Goal: Obtain resource: Download file/media

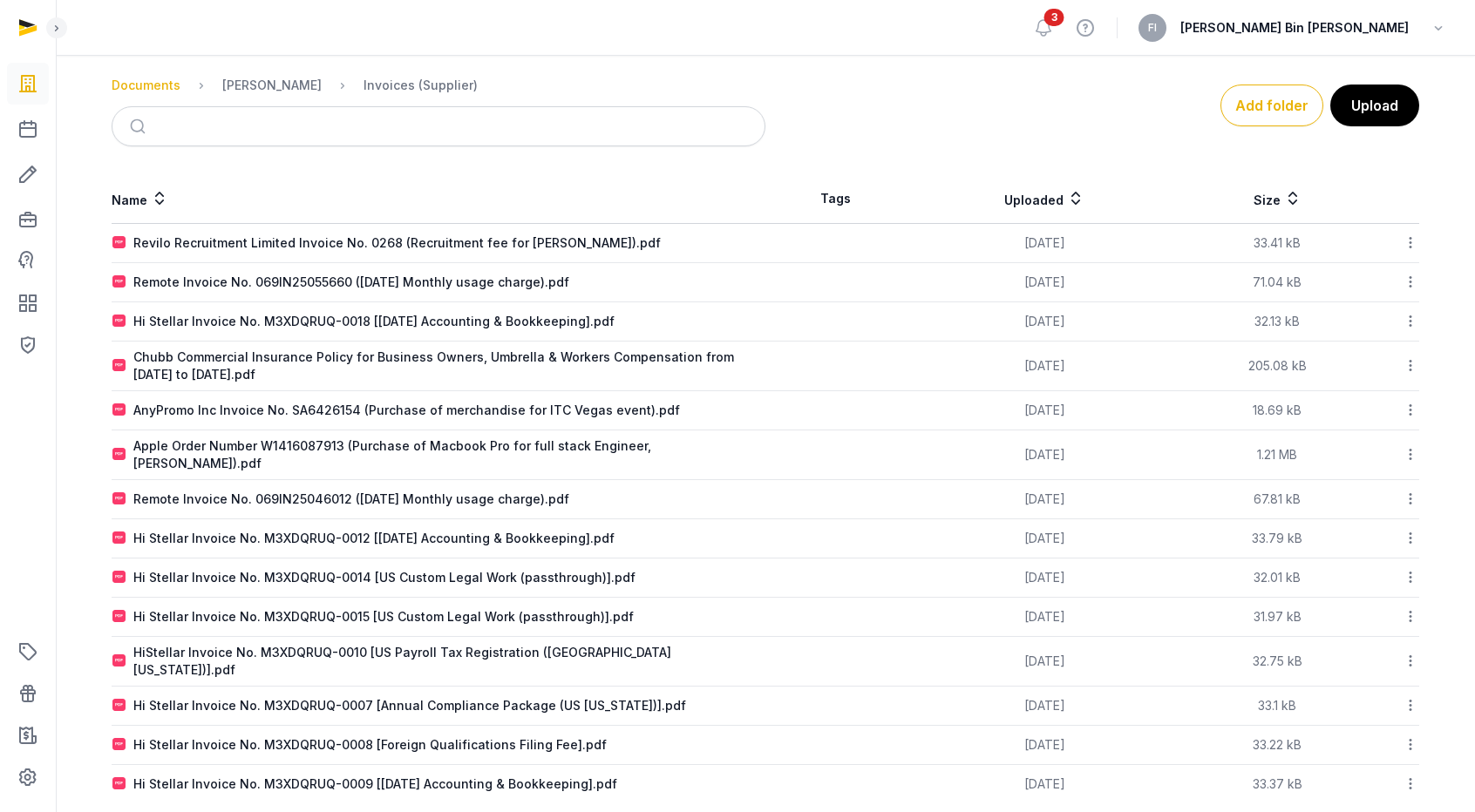
click at [139, 83] on div "Documents" at bounding box center [146, 85] width 69 height 17
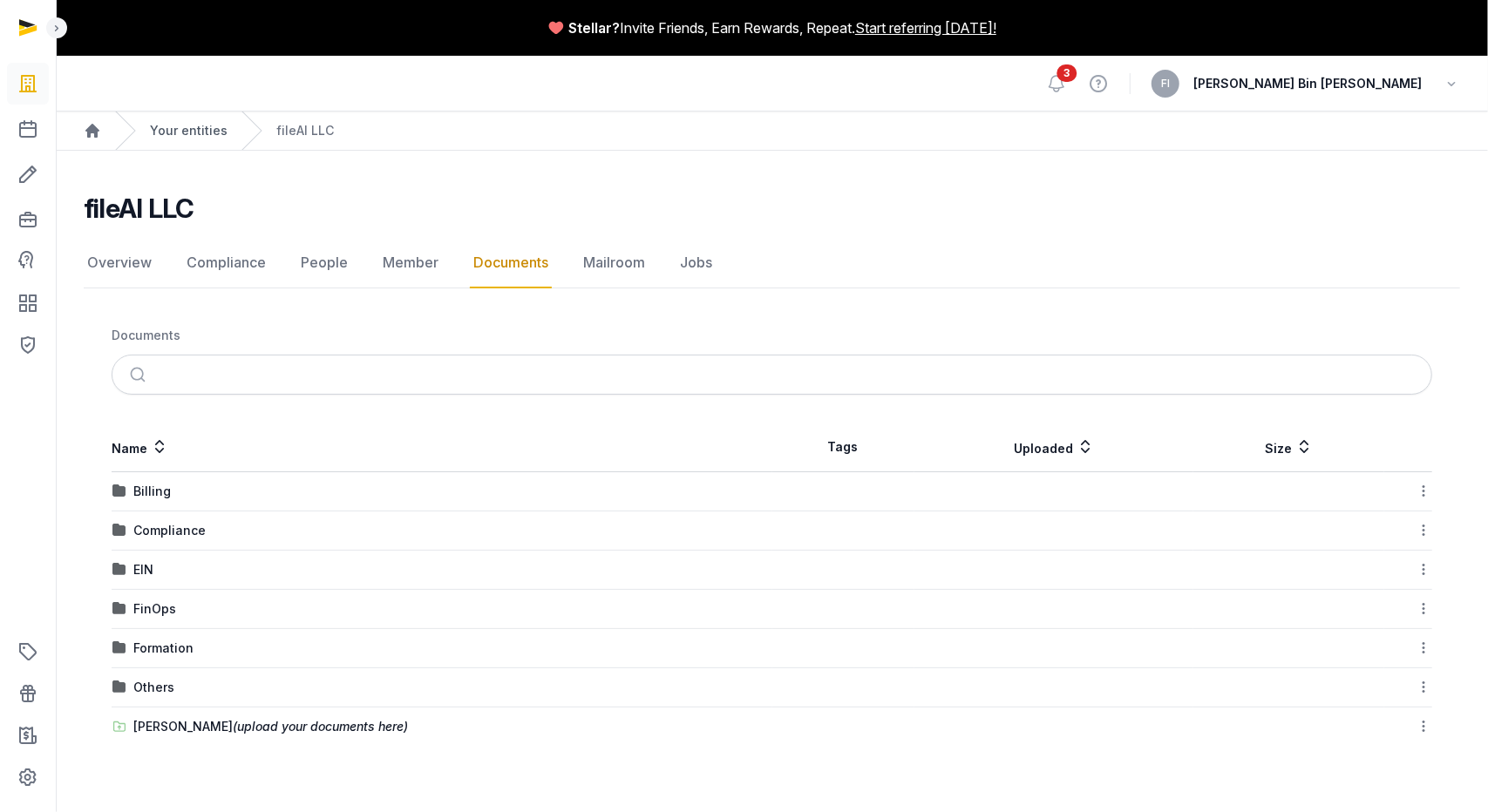
click at [179, 129] on link "Your entities" at bounding box center [188, 131] width 78 height 17
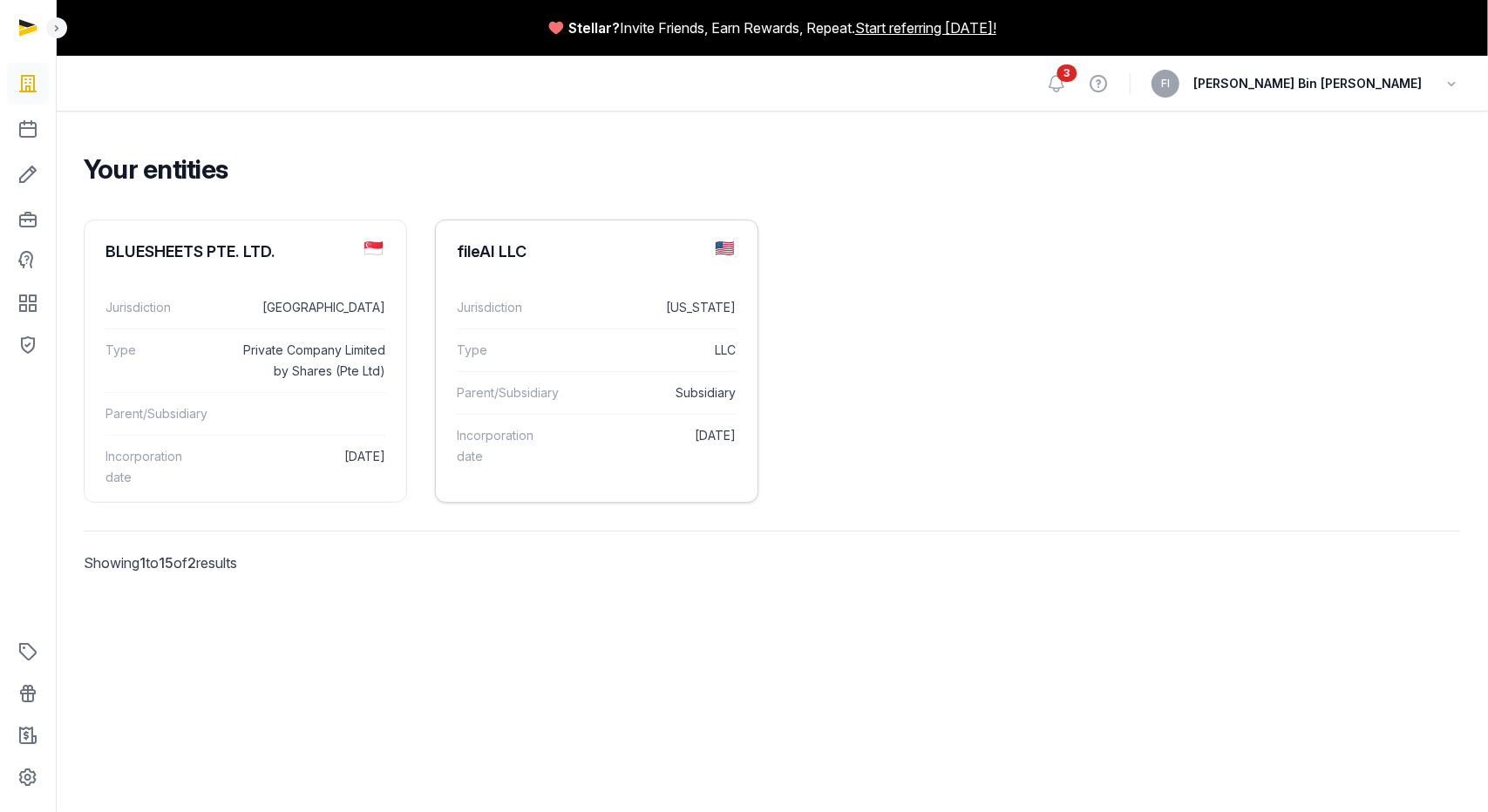
click at [485, 250] on div "fileAI LLC" at bounding box center [492, 252] width 70 height 21
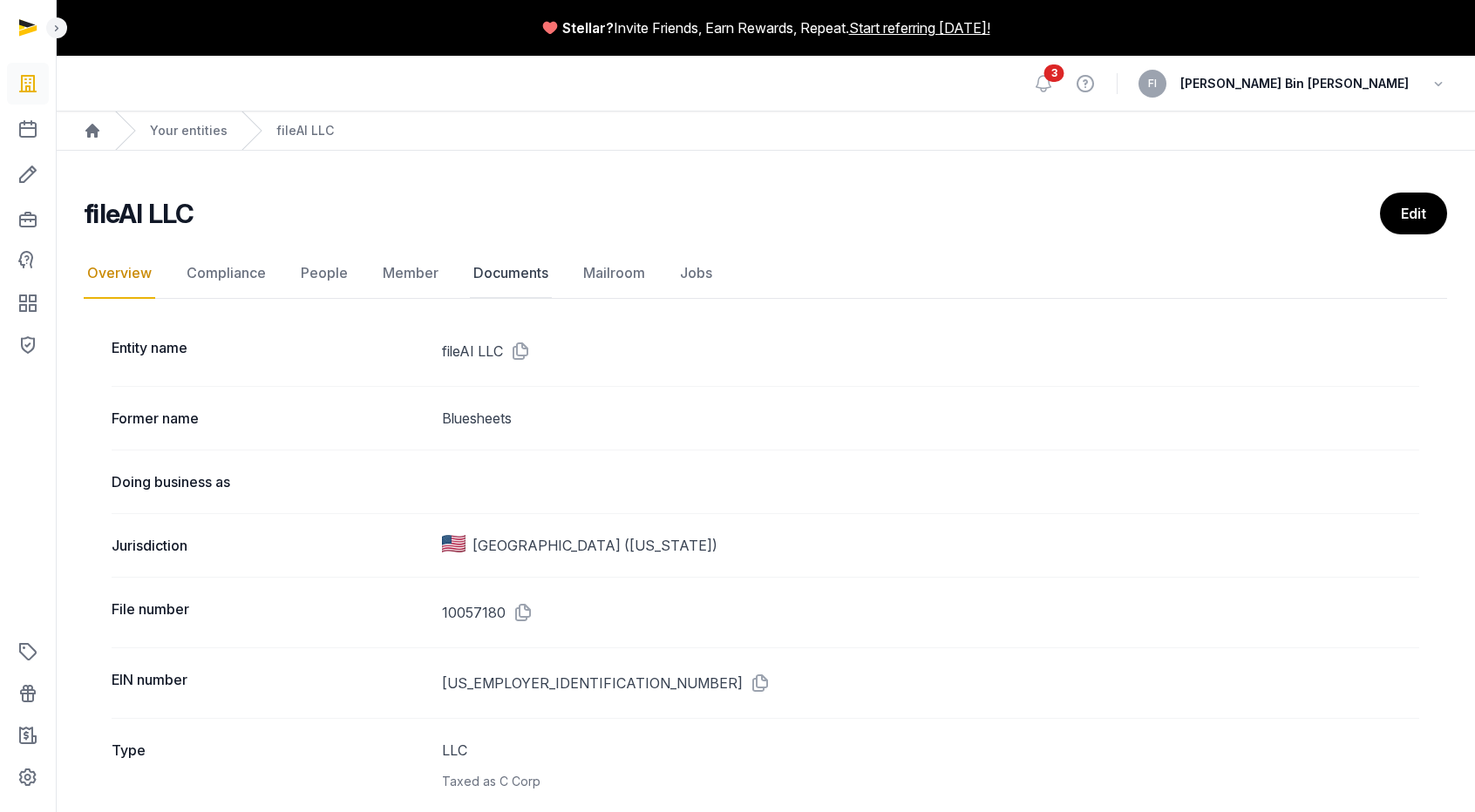
click at [536, 269] on link "Documents" at bounding box center [510, 274] width 82 height 50
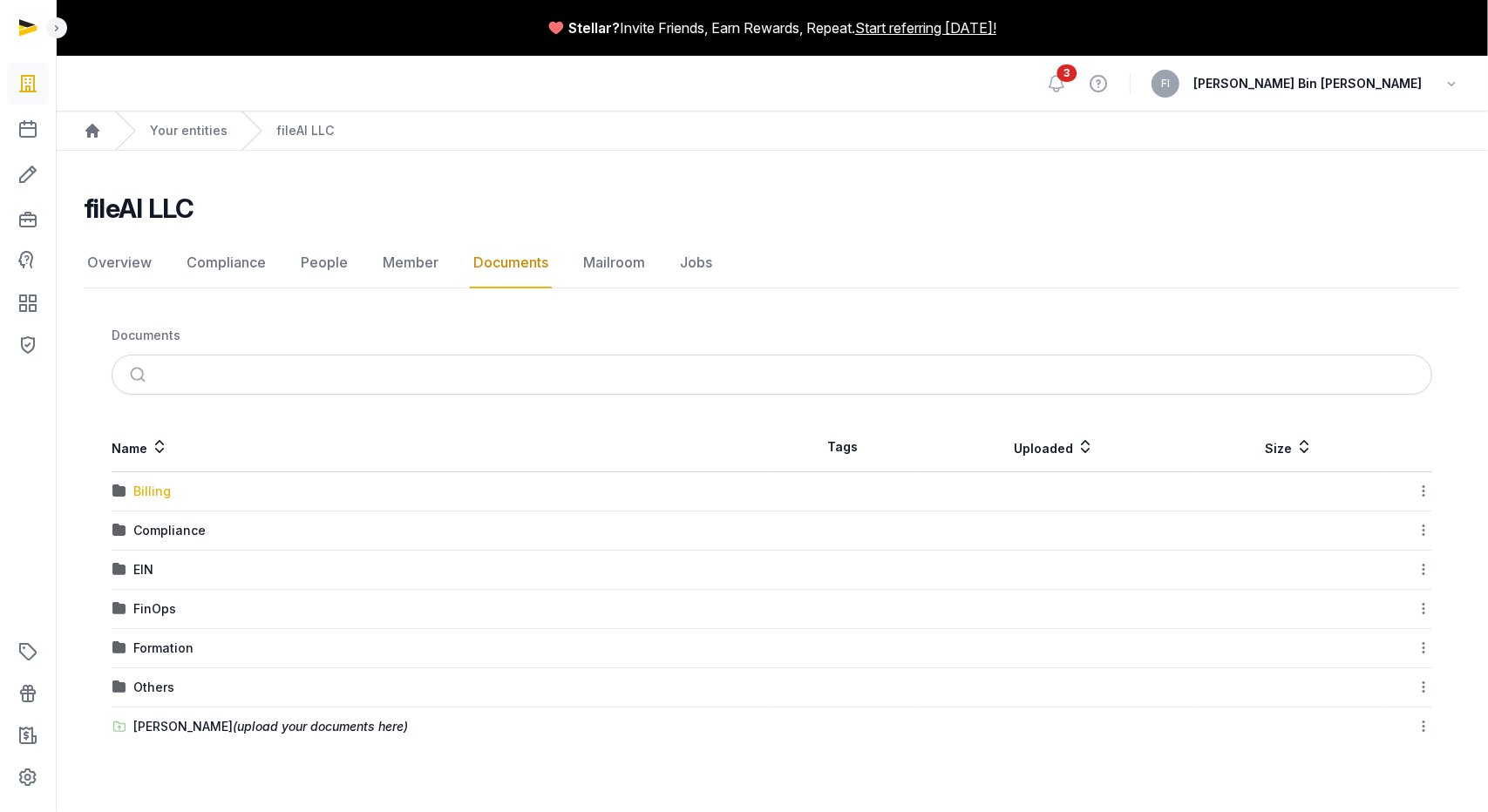
click at [155, 493] on div "Billing" at bounding box center [151, 492] width 38 height 17
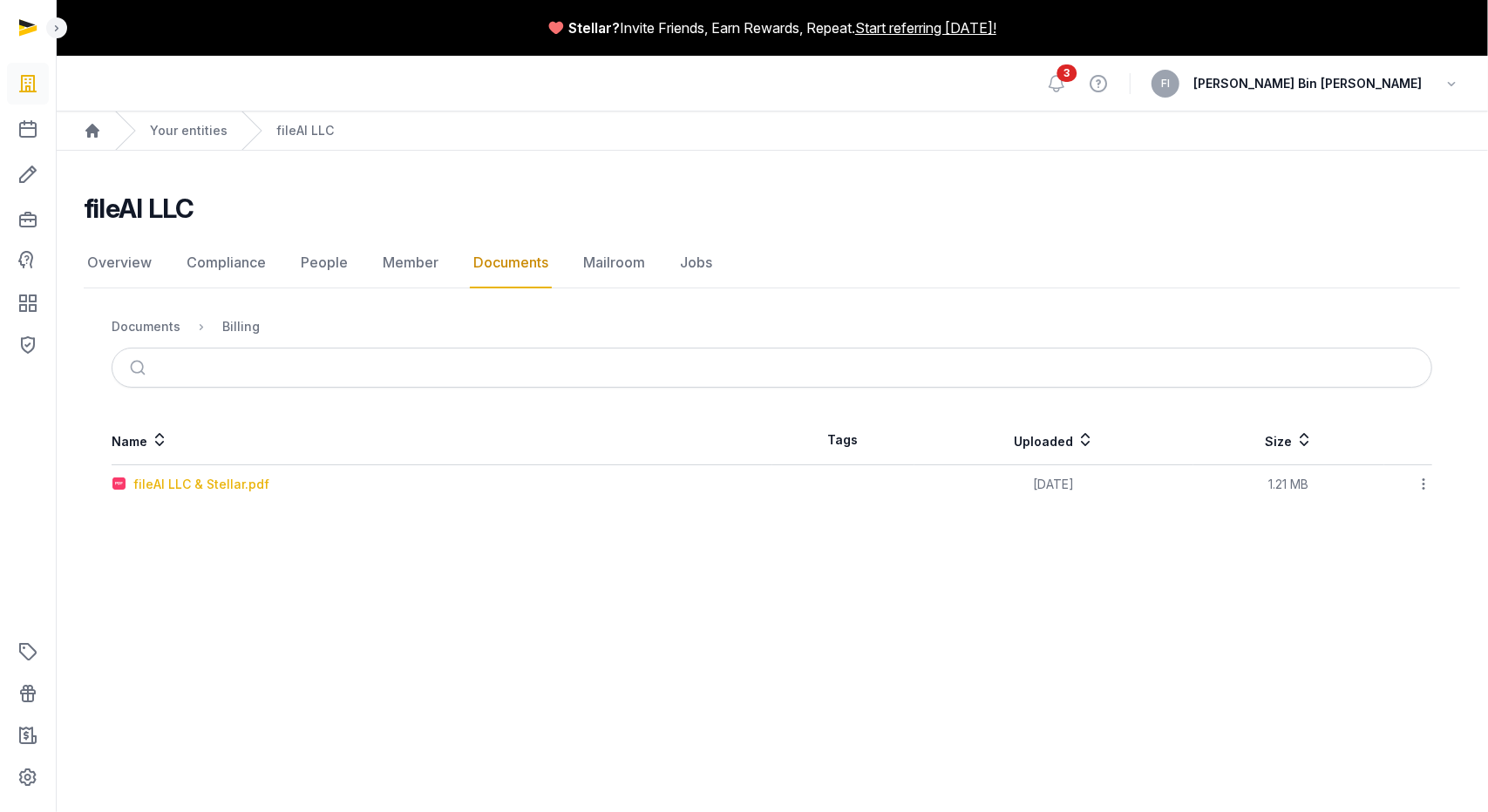
click at [182, 484] on div "fileAI LLC & Stellar.pdf" at bounding box center [201, 484] width 136 height 17
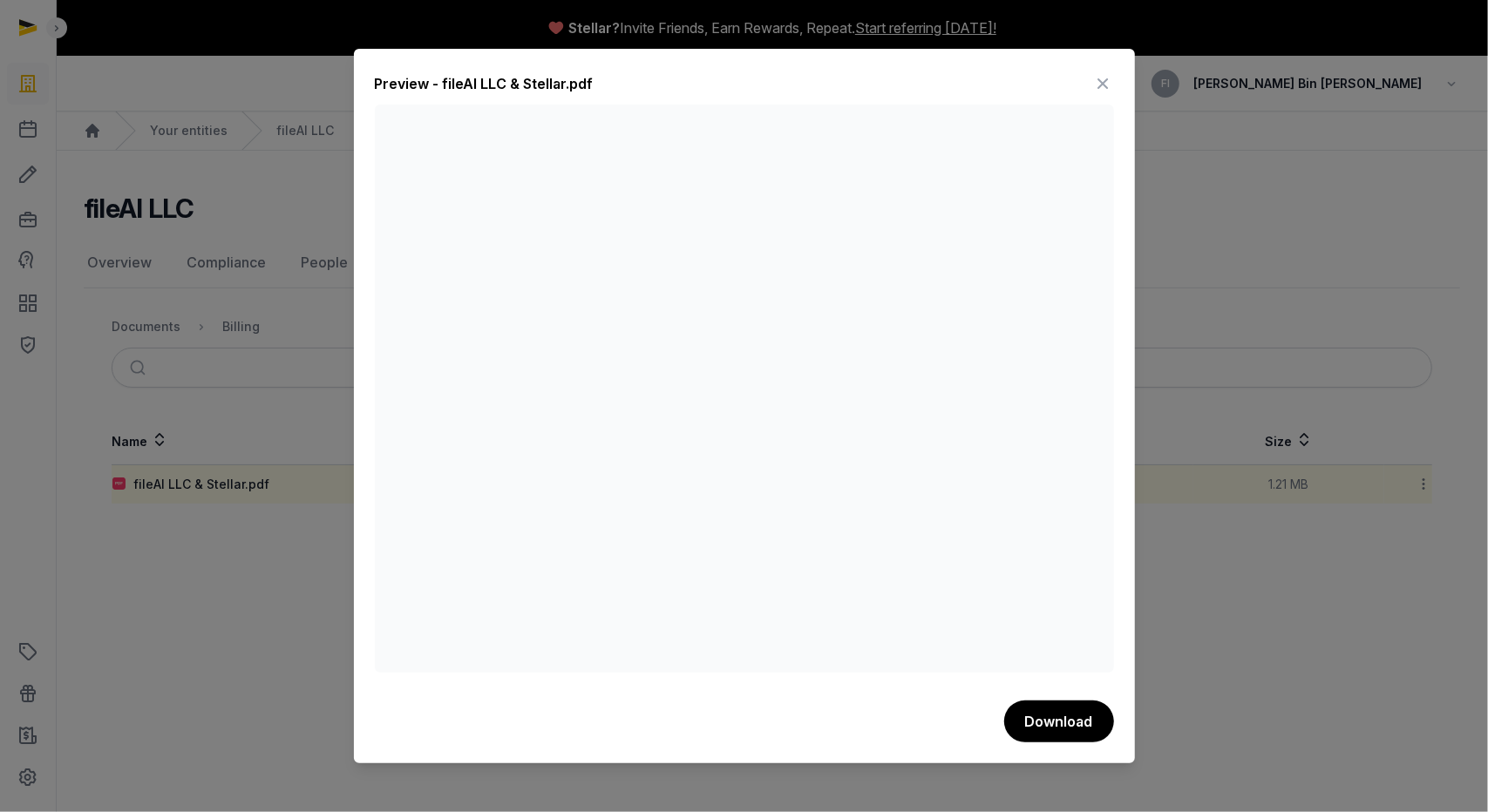
click at [1200, 270] on div at bounding box center [744, 406] width 1488 height 812
click at [1112, 88] on icon at bounding box center [1104, 83] width 21 height 28
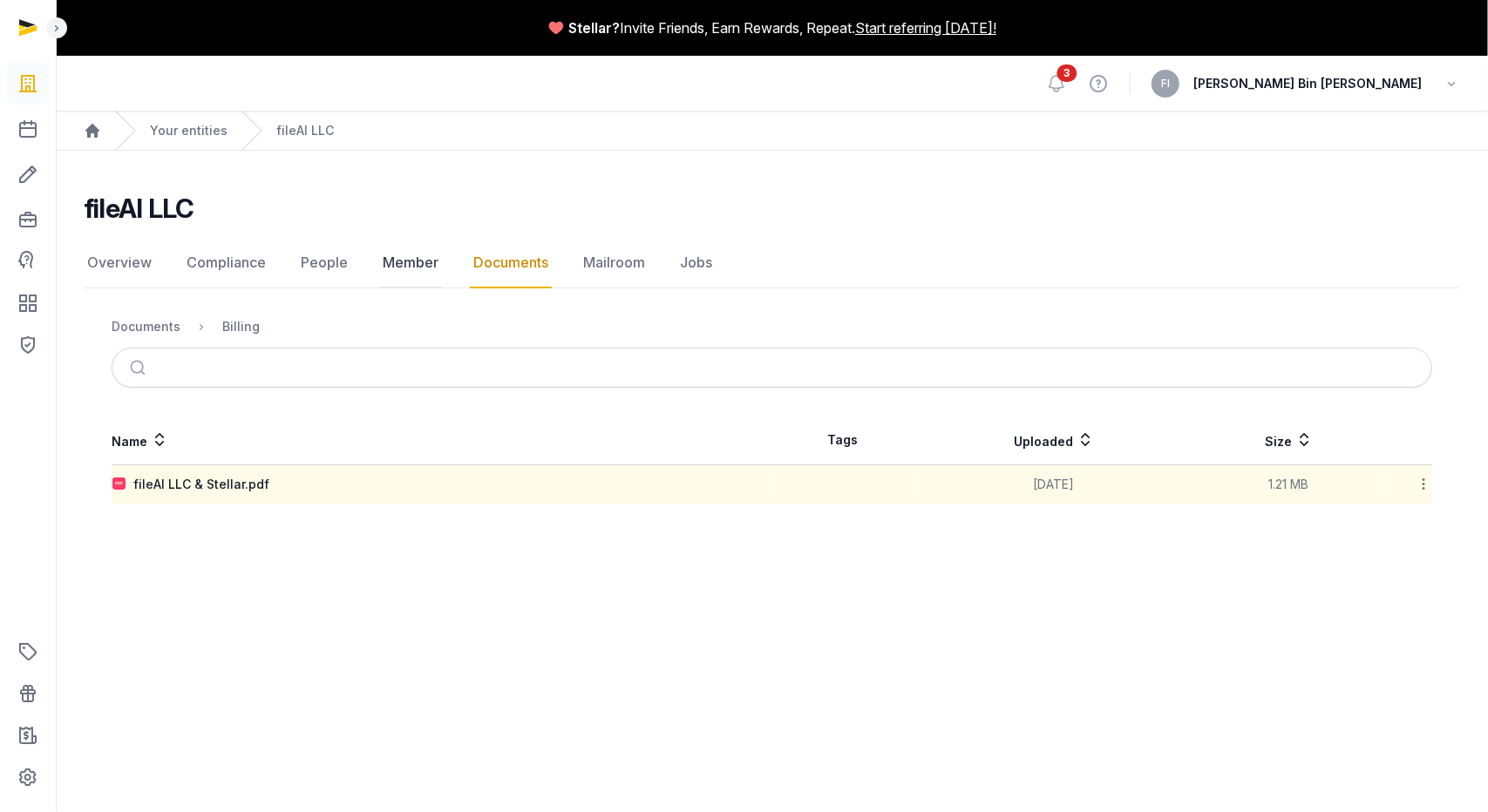
click at [403, 268] on link "Member" at bounding box center [411, 263] width 63 height 50
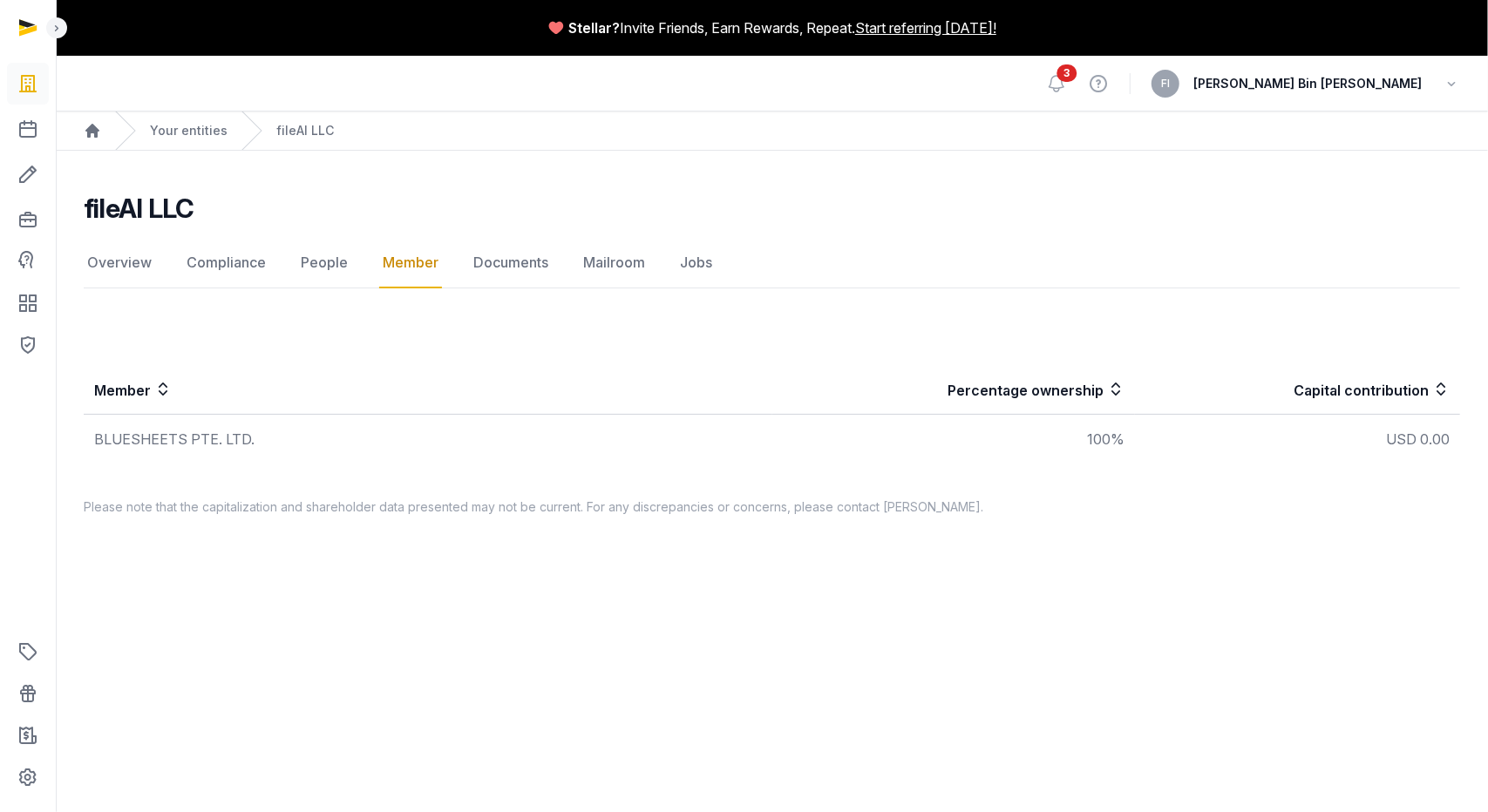
click at [132, 439] on div "BLUESHEETS PTE. LTD." at bounding box center [428, 439] width 668 height 21
click at [145, 261] on link "Overview" at bounding box center [119, 263] width 72 height 50
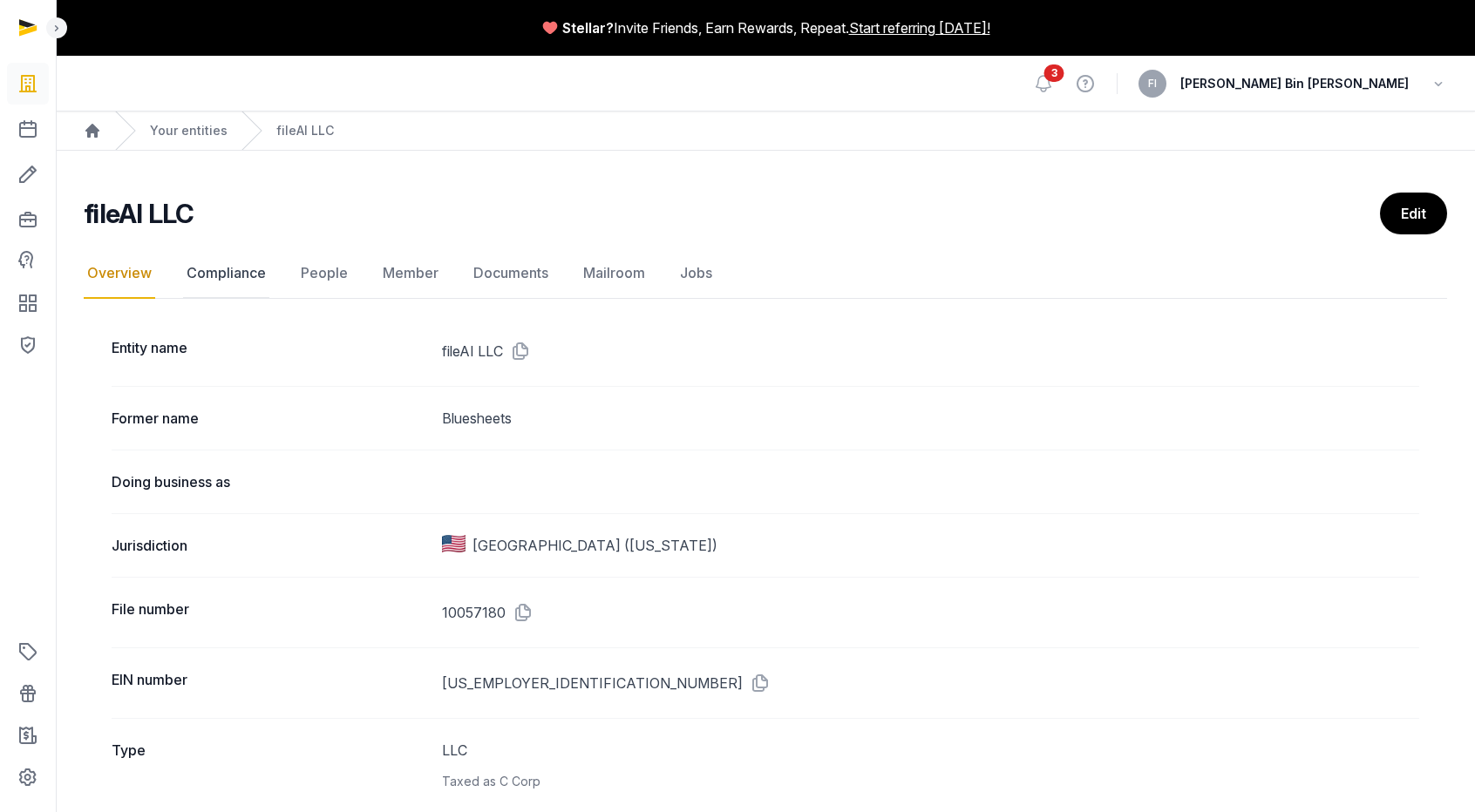
click at [210, 273] on link "Compliance" at bounding box center [226, 274] width 86 height 50
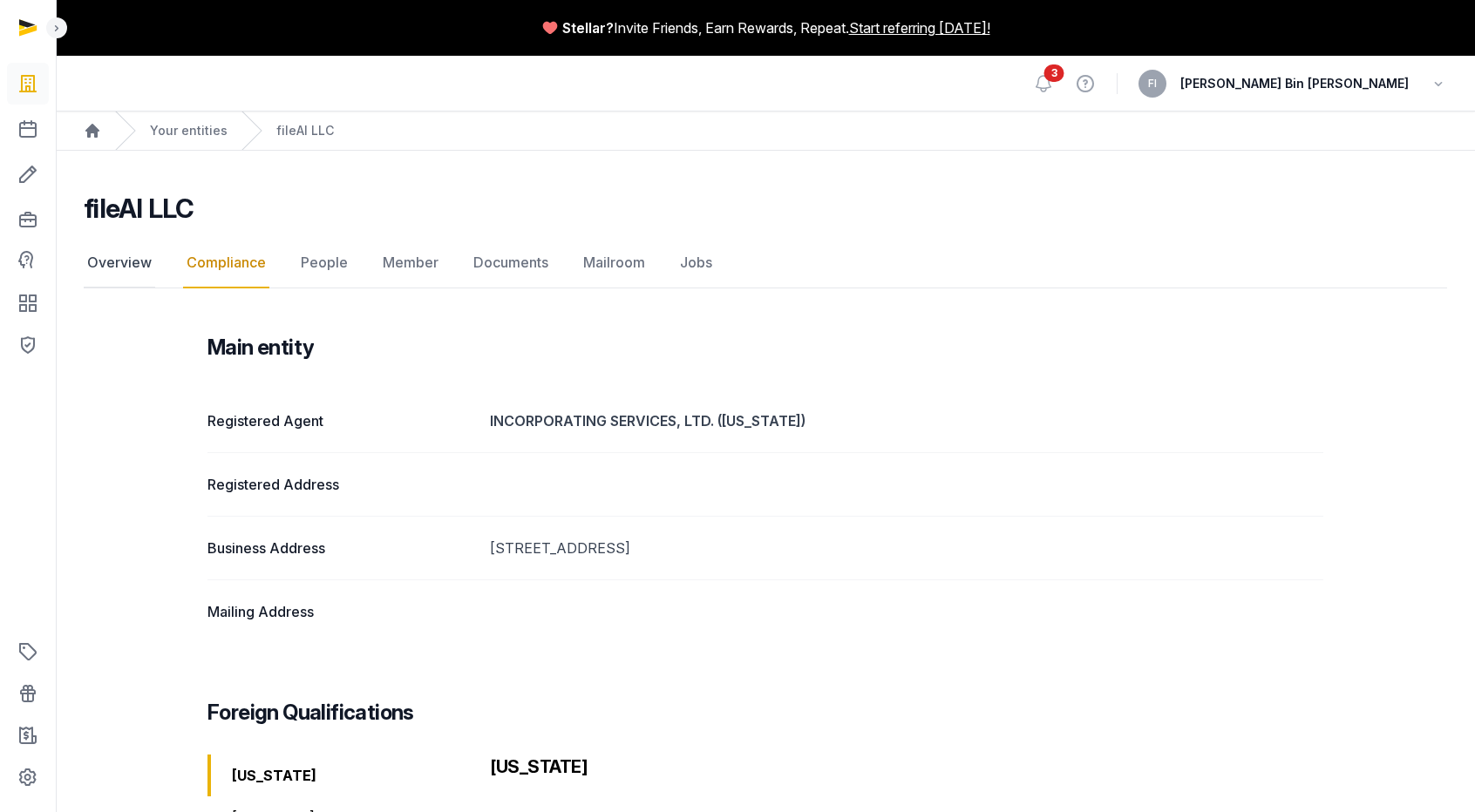
click at [121, 259] on link "Overview" at bounding box center [119, 263] width 72 height 50
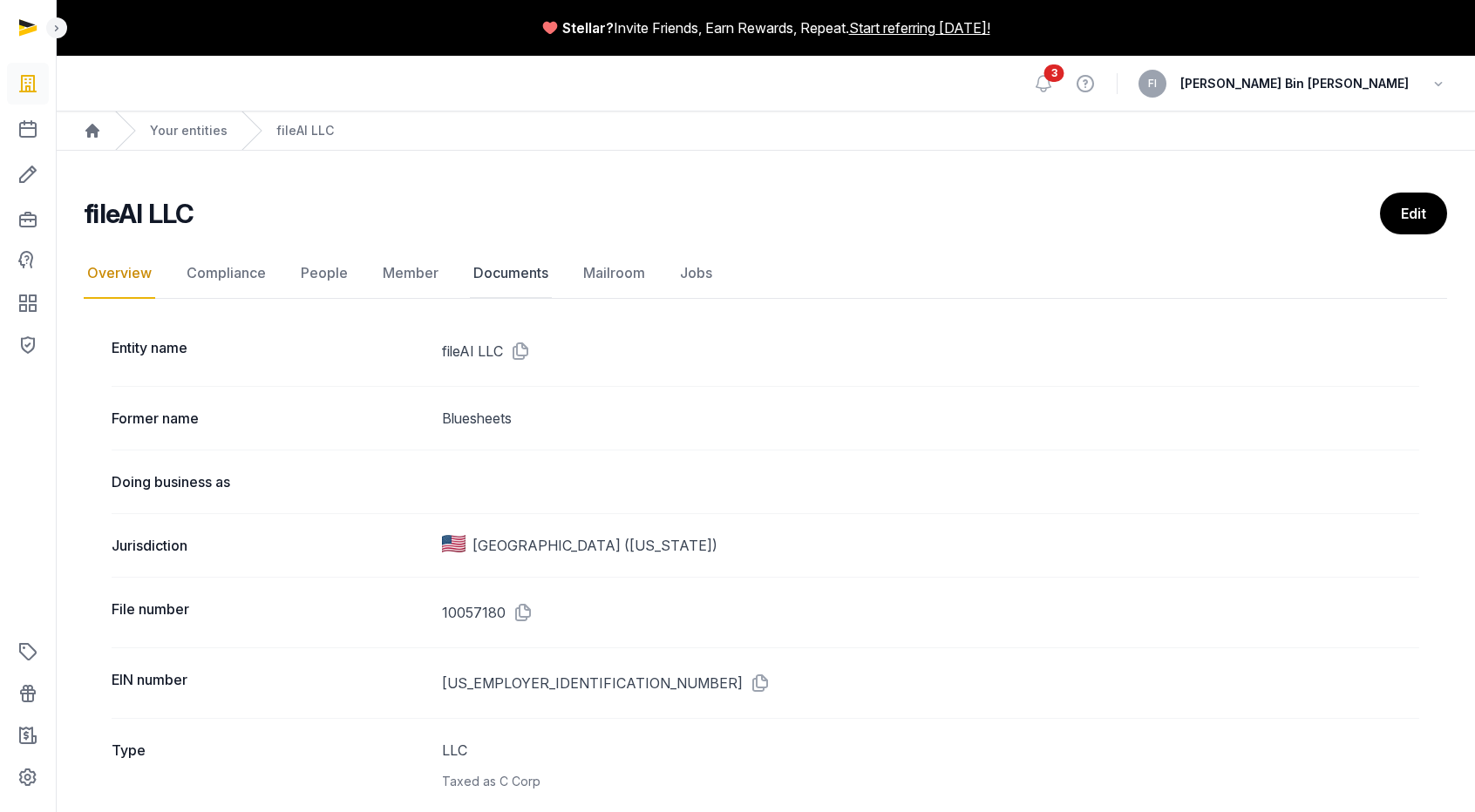
click at [497, 270] on link "Documents" at bounding box center [510, 274] width 82 height 50
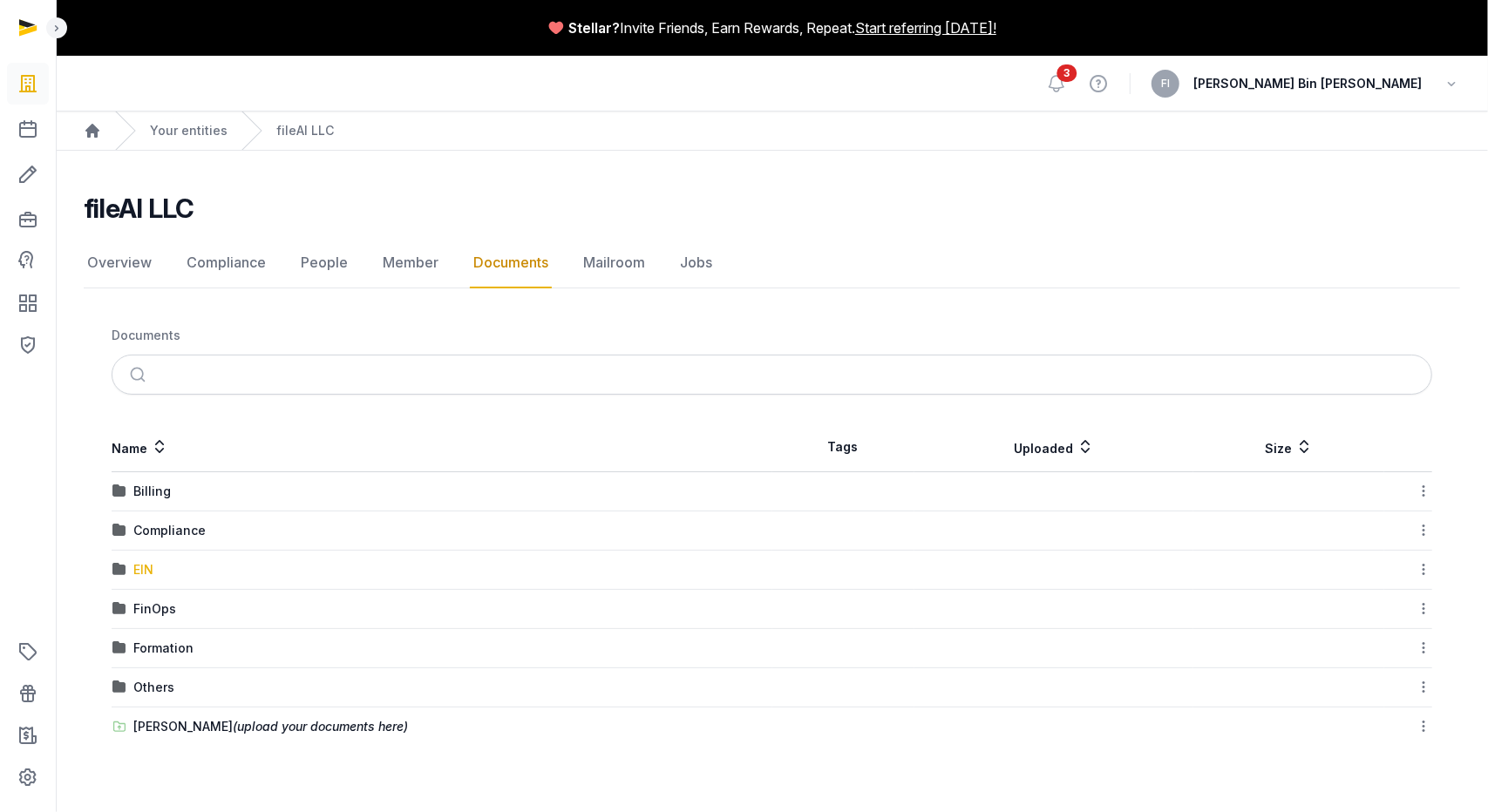
click at [149, 570] on div "EIN" at bounding box center [143, 569] width 20 height 17
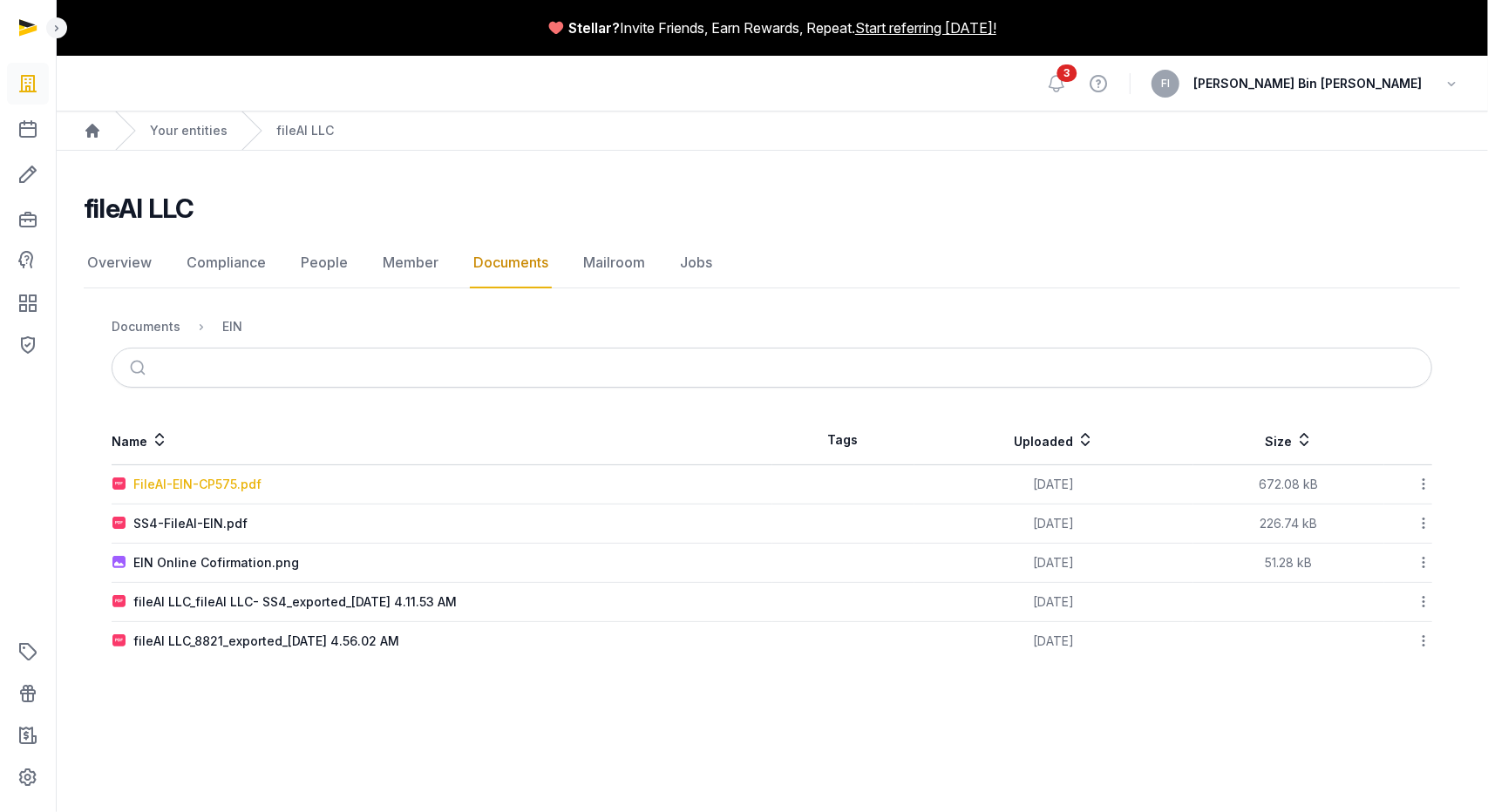
click at [207, 482] on div "FileAI-EIN-CP575.pdf" at bounding box center [197, 484] width 128 height 17
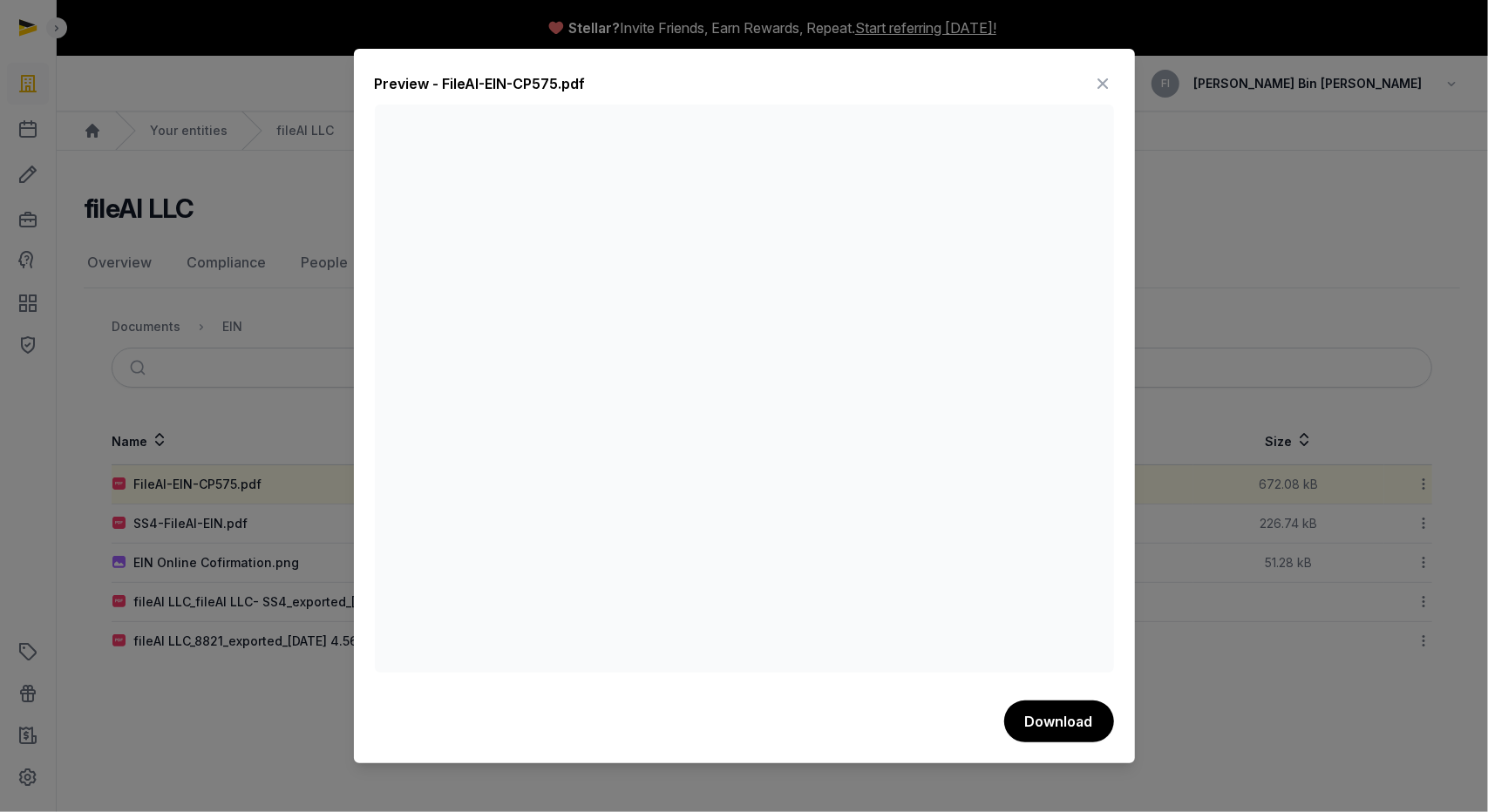
click at [317, 210] on div at bounding box center [744, 406] width 1488 height 812
click at [1104, 84] on icon at bounding box center [1104, 83] width 21 height 28
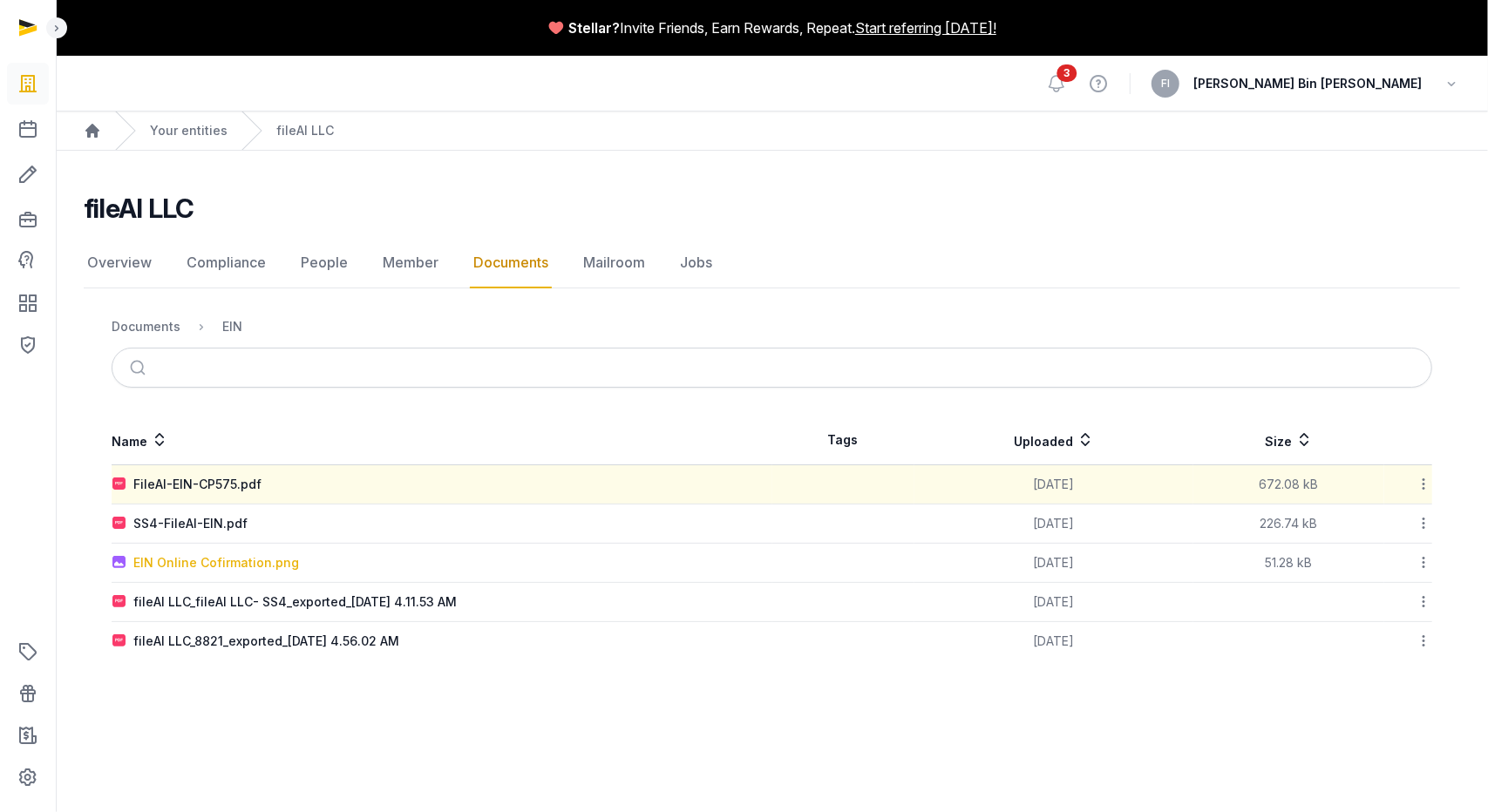
click at [201, 561] on div "EIN Online Cofirmation.png" at bounding box center [215, 563] width 166 height 17
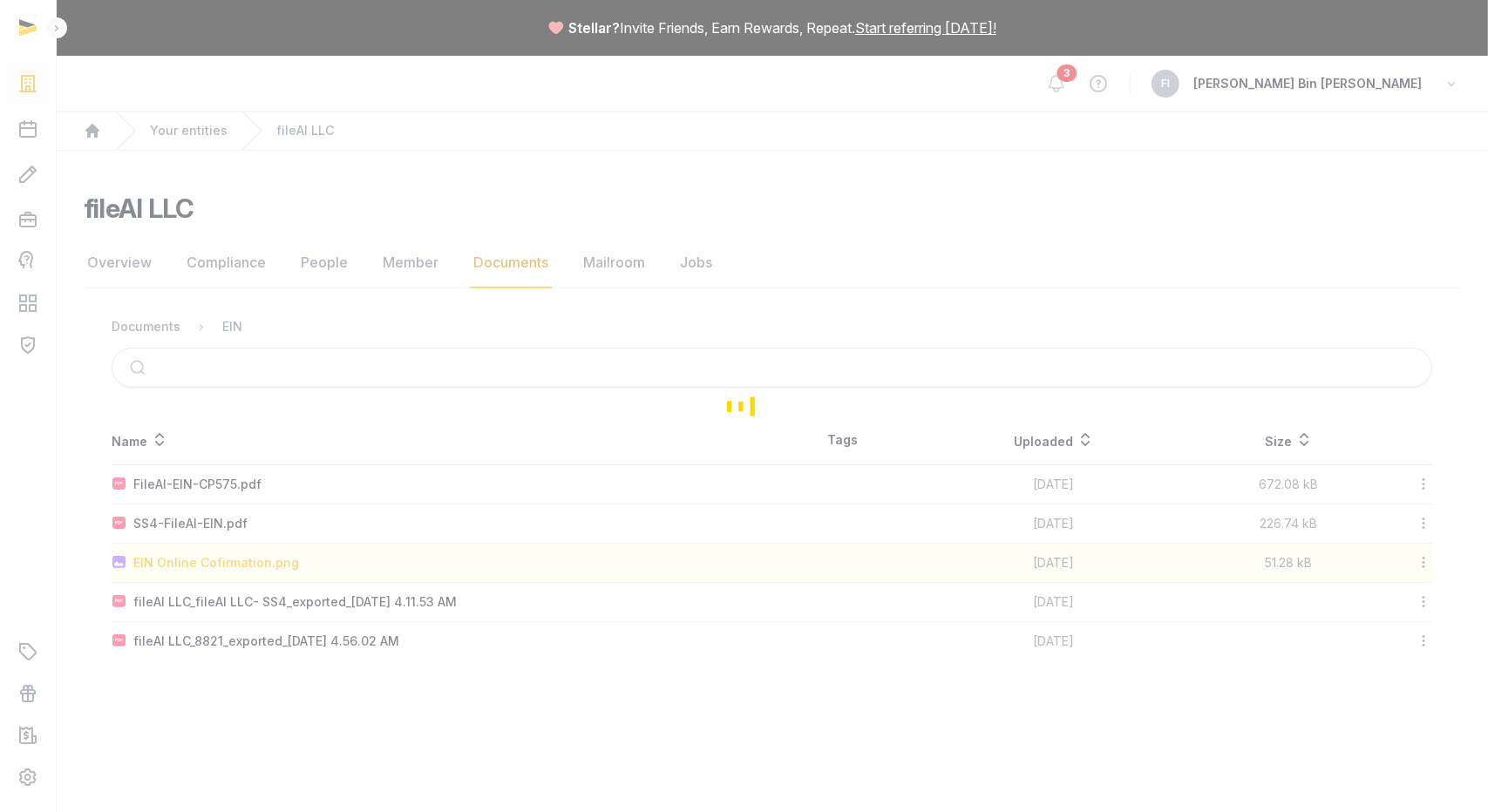
click at [201, 561] on div "Loading" at bounding box center [744, 406] width 1488 height 812
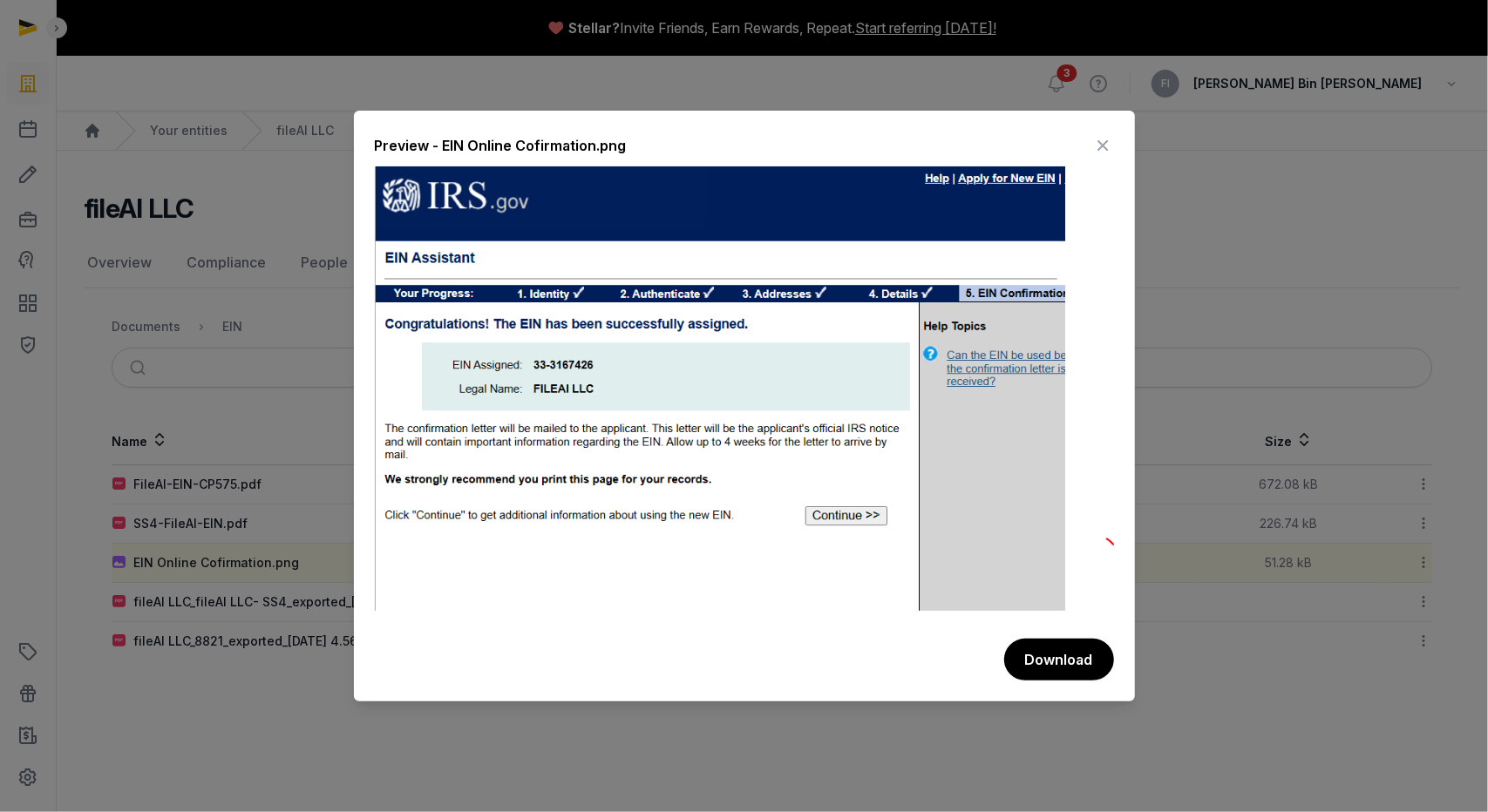
click at [1106, 137] on icon at bounding box center [1104, 146] width 21 height 28
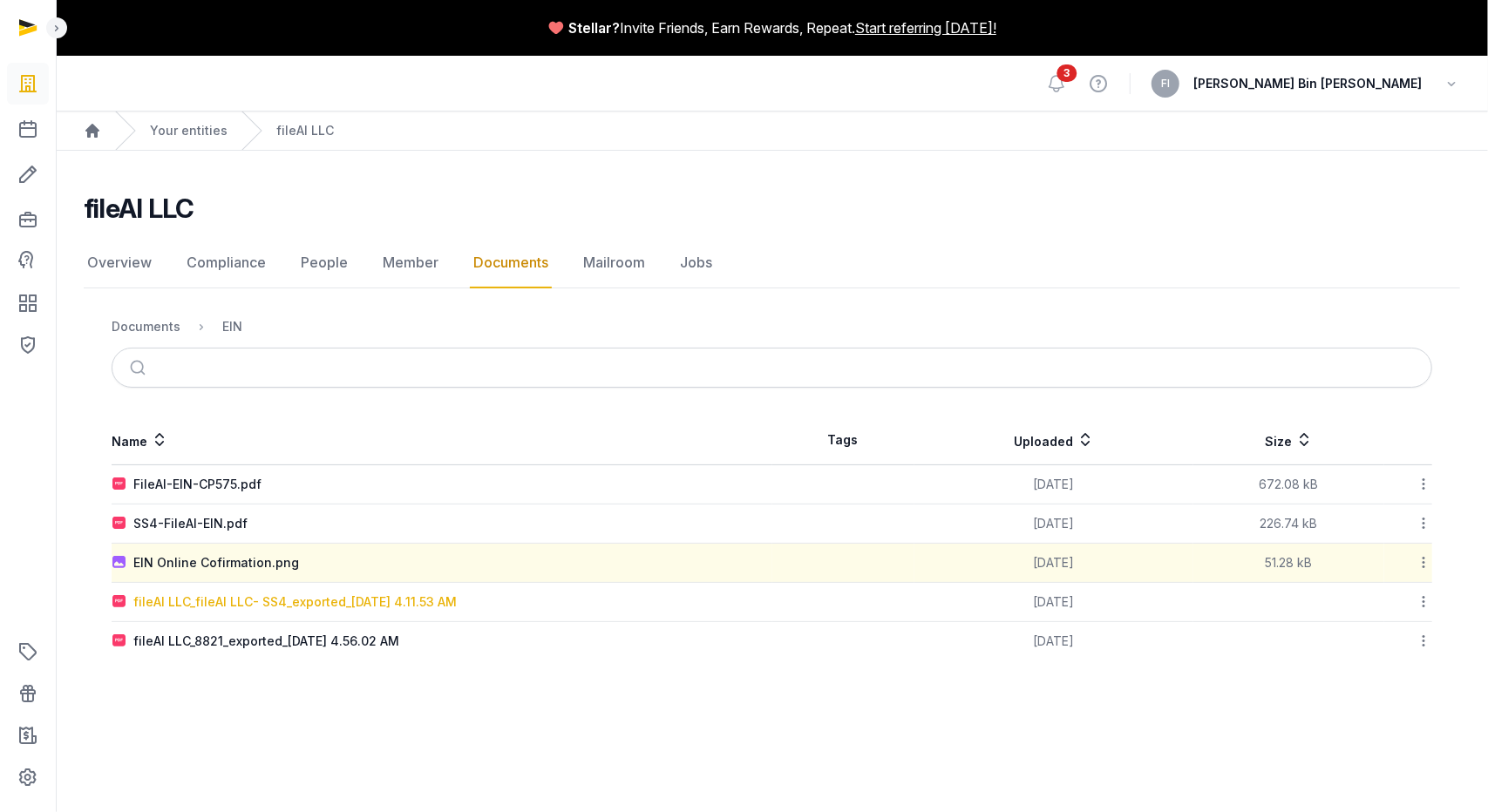
click at [240, 596] on div "fileAI LLC_fileAI LLC- SS4_exported_[DATE] 4.11.53 AM" at bounding box center [294, 602] width 323 height 17
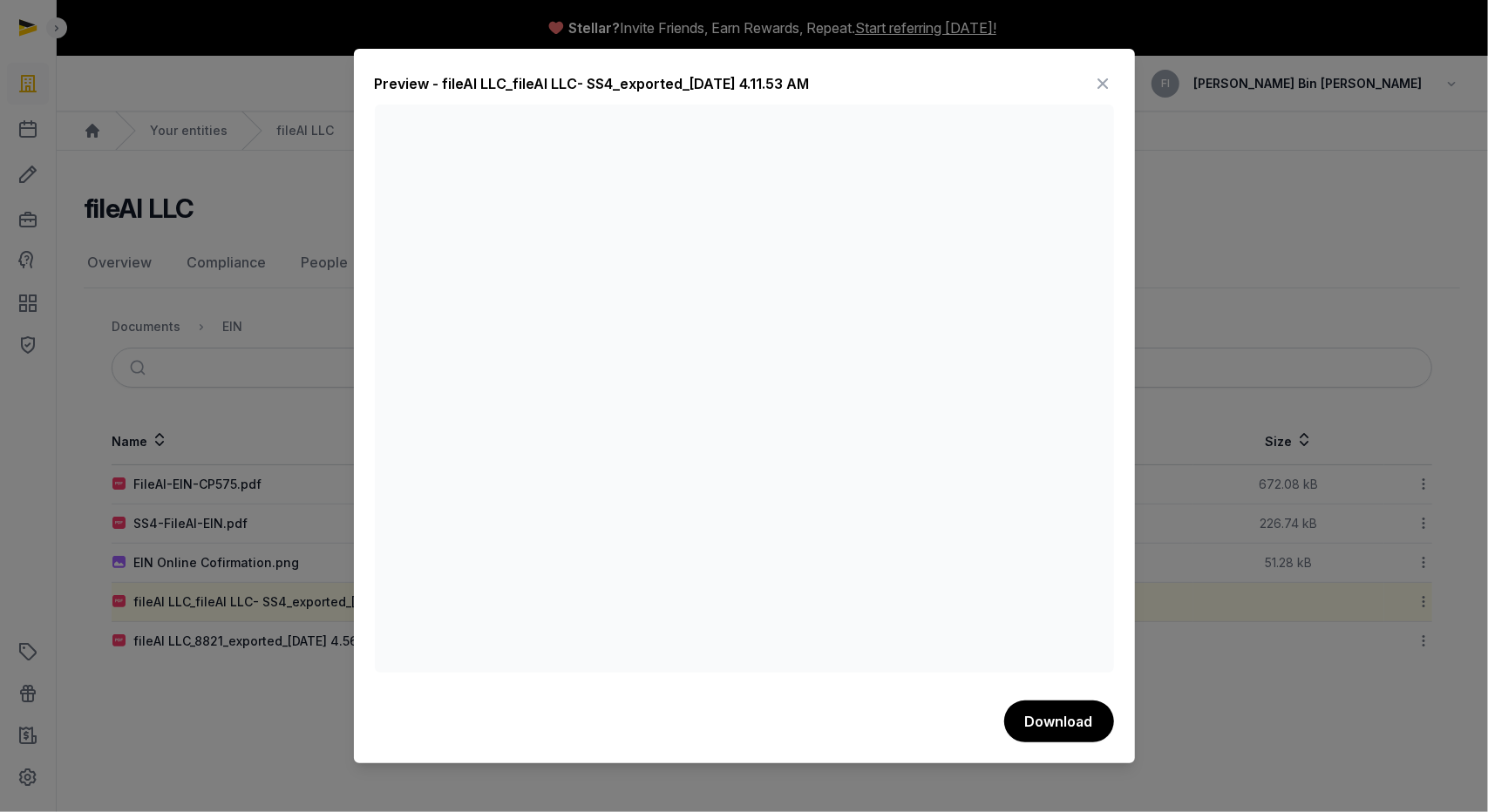
click at [1106, 87] on icon at bounding box center [1104, 83] width 21 height 28
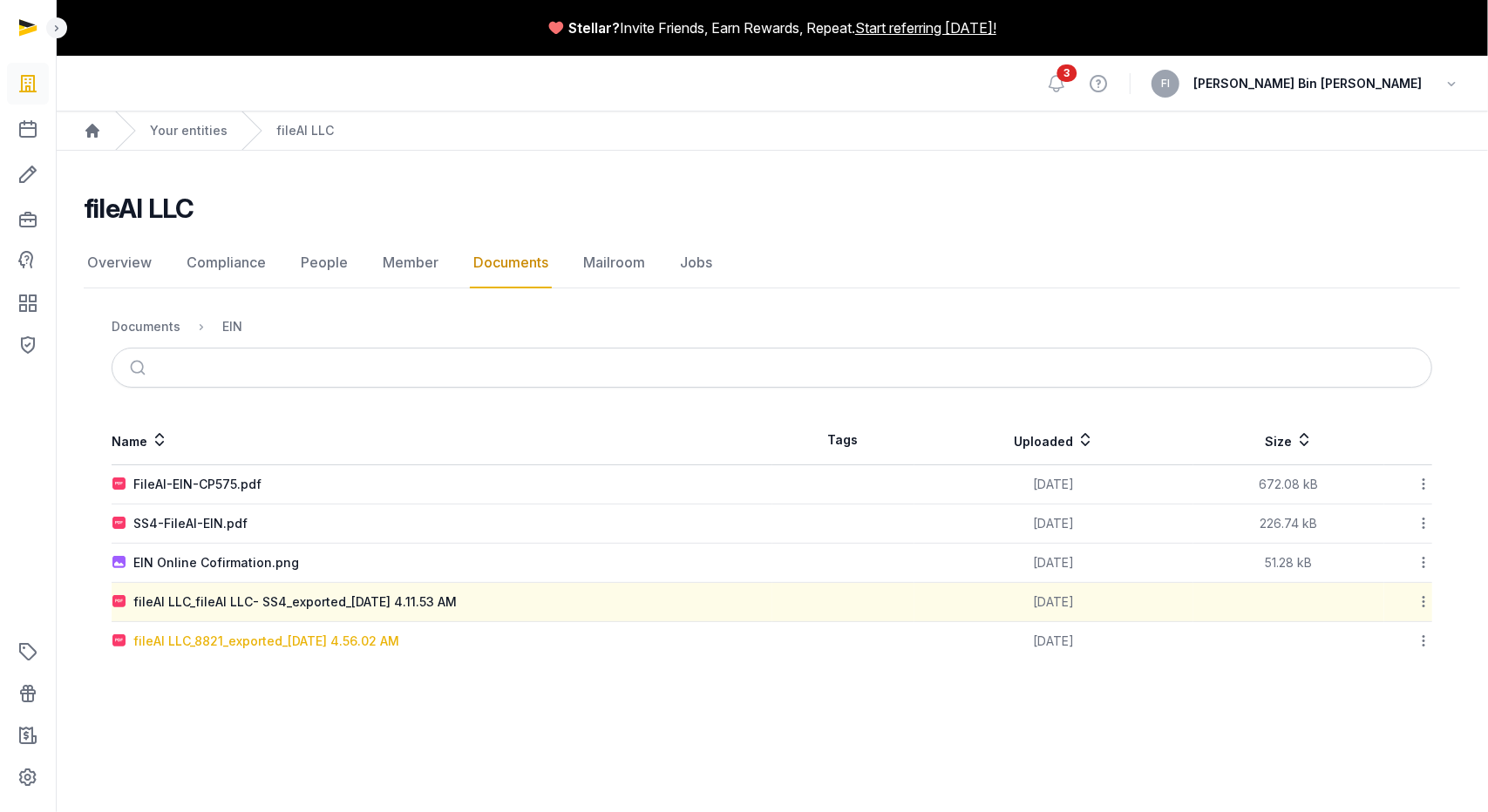
click at [206, 638] on div "fileAI LLC_8821_exported_[DATE] 4.56.02 AM" at bounding box center [266, 641] width 266 height 17
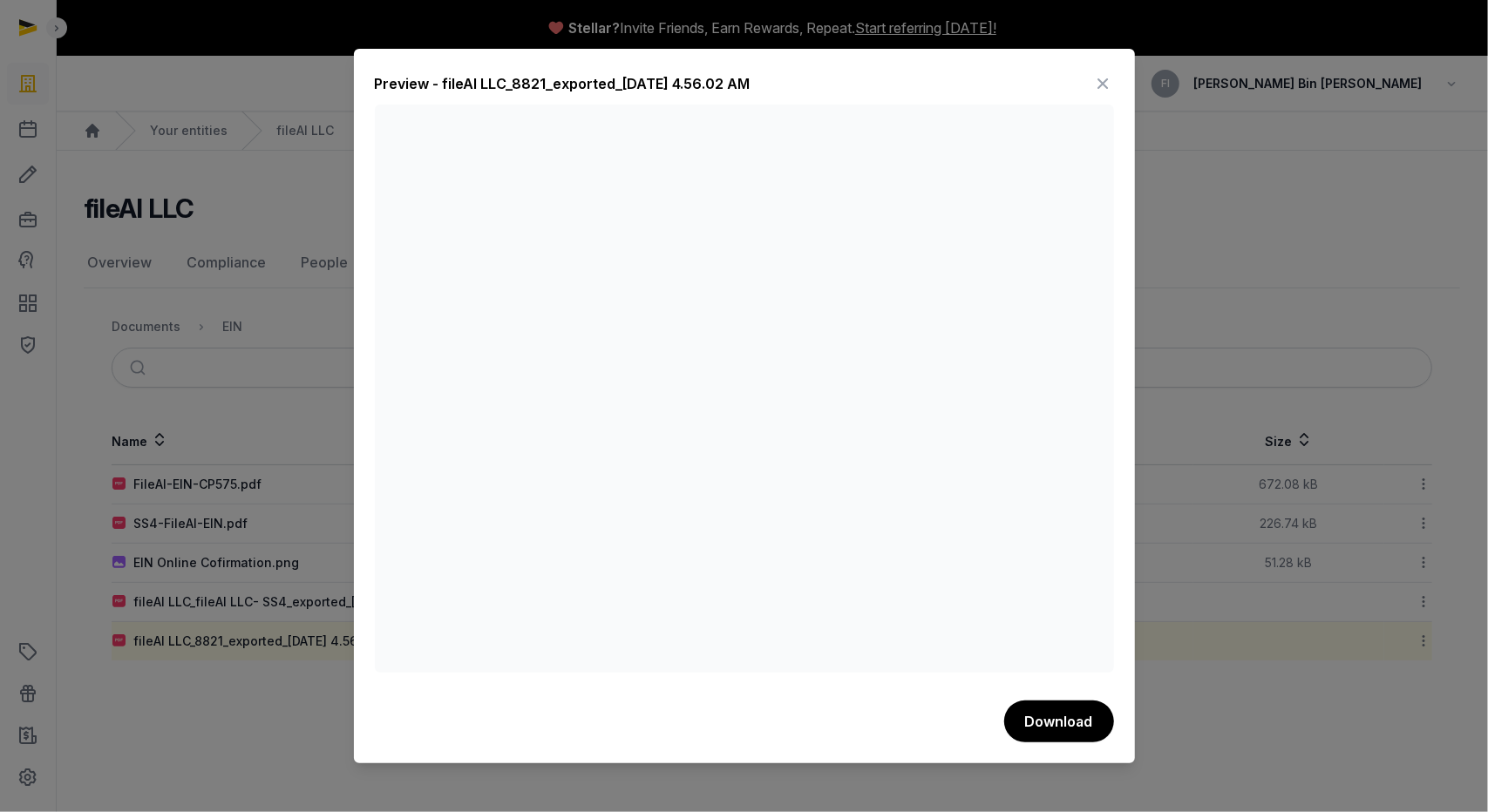
click at [1108, 83] on icon at bounding box center [1104, 83] width 21 height 28
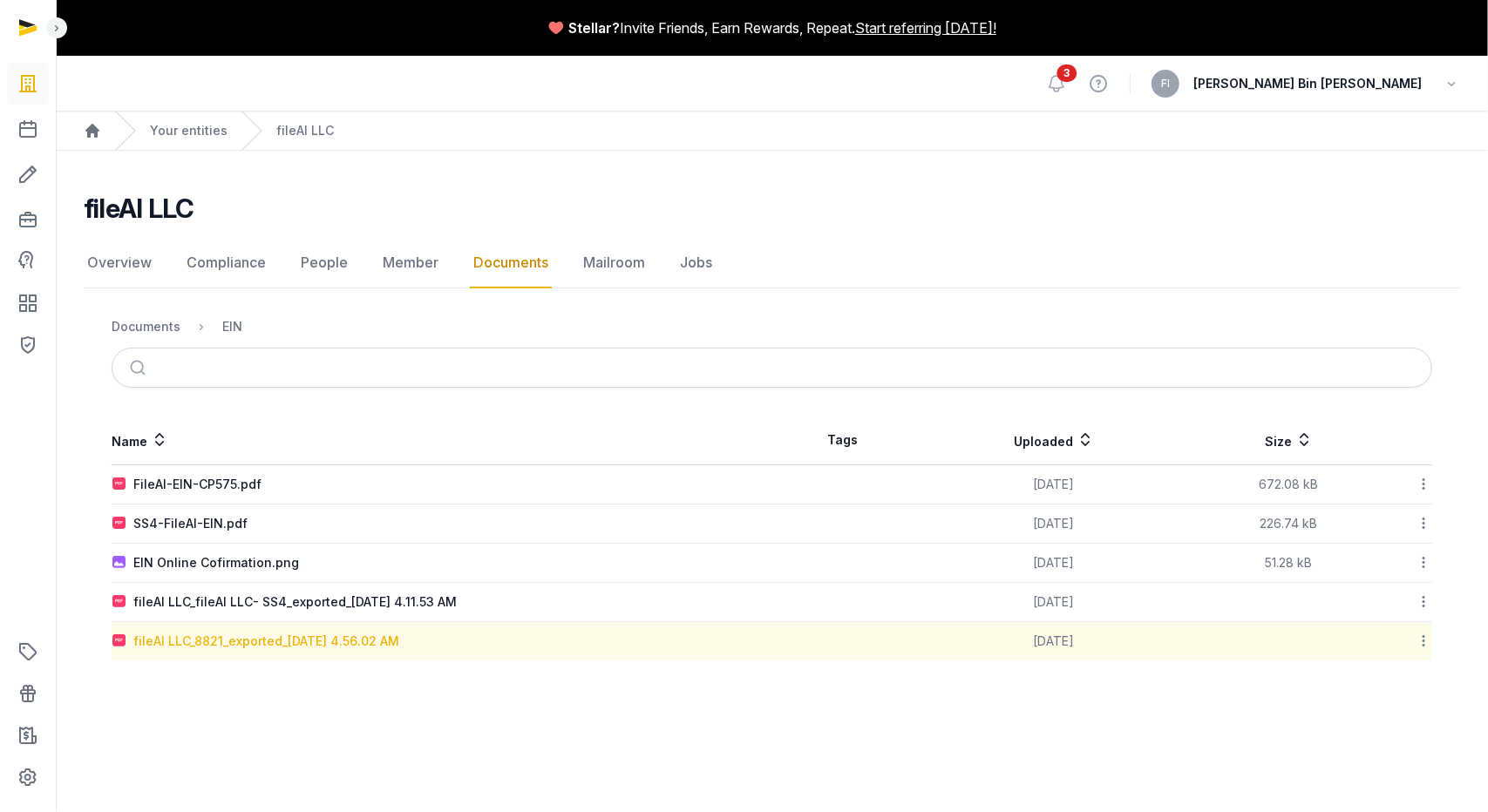
click at [180, 640] on div "fileAI LLC_8821_exported_[DATE] 4.56.02 AM" at bounding box center [266, 641] width 266 height 17
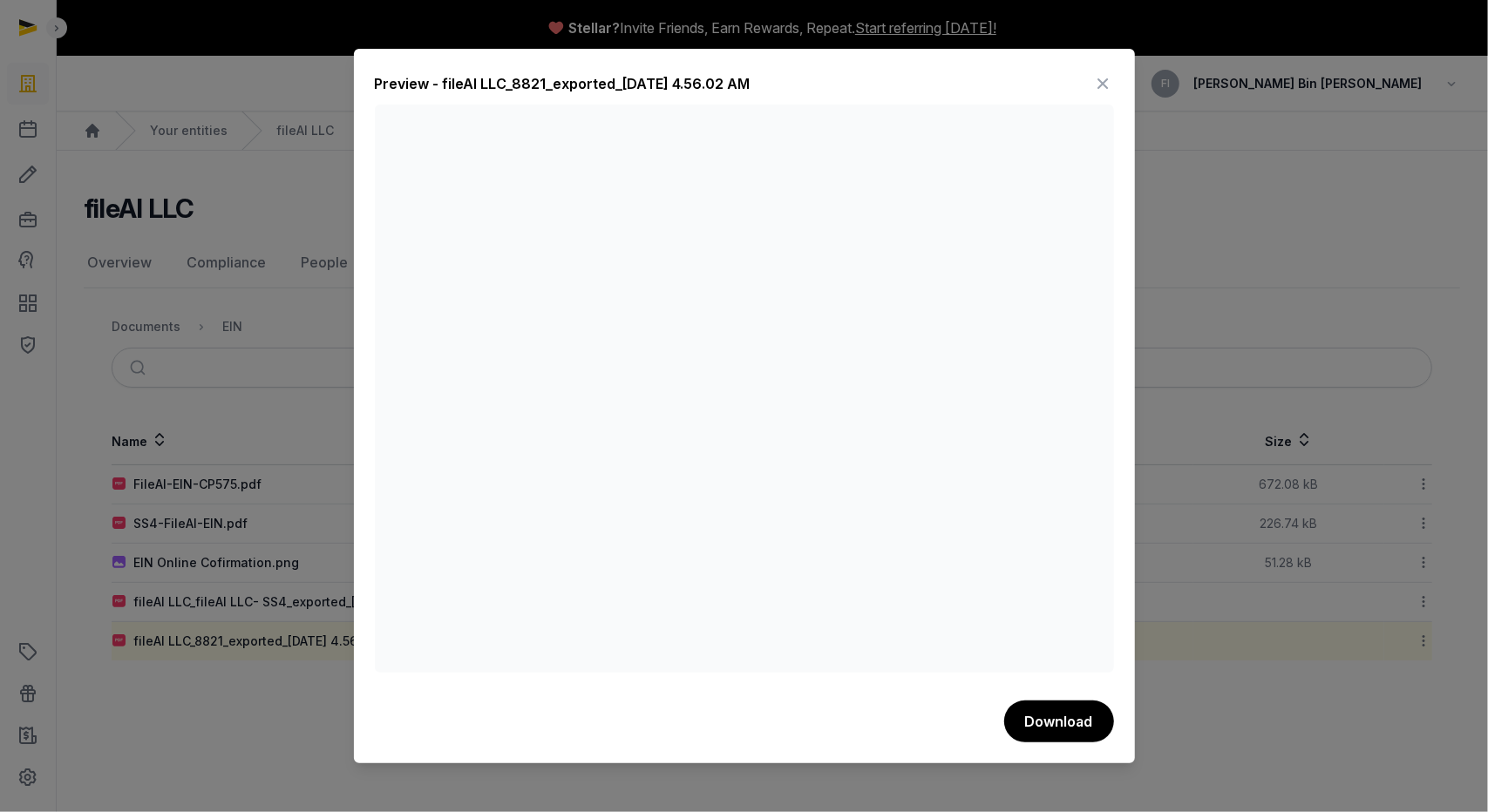
click at [184, 357] on div at bounding box center [744, 406] width 1488 height 812
click at [1091, 82] on div "Preview - fileAI LLC_8821_exported_[DATE] 4.56.02 AM" at bounding box center [744, 87] width 740 height 35
click at [1101, 84] on icon at bounding box center [1104, 83] width 21 height 28
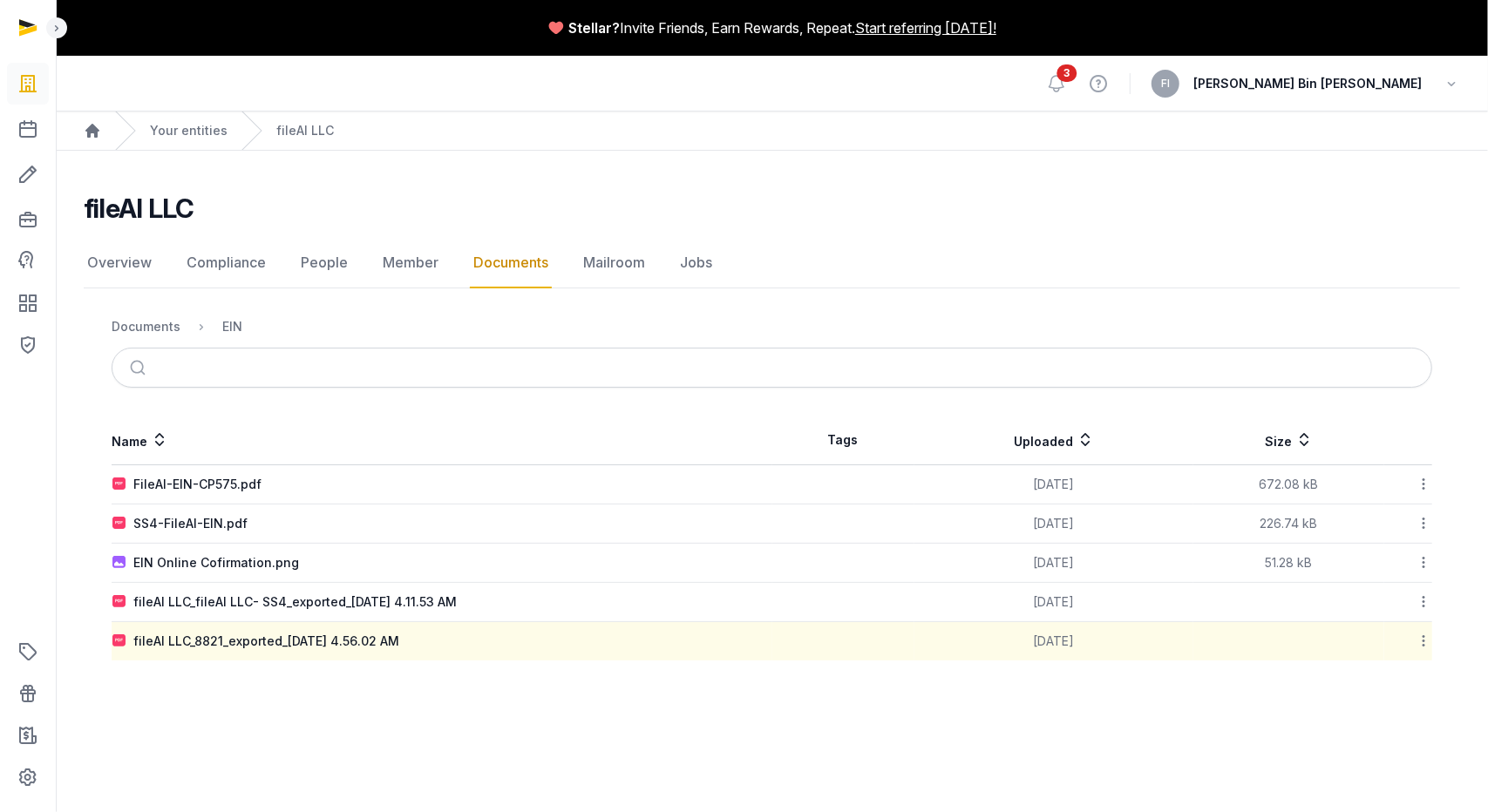
click at [502, 261] on link "Documents" at bounding box center [511, 263] width 82 height 50
click at [153, 330] on div "Documents" at bounding box center [146, 327] width 69 height 17
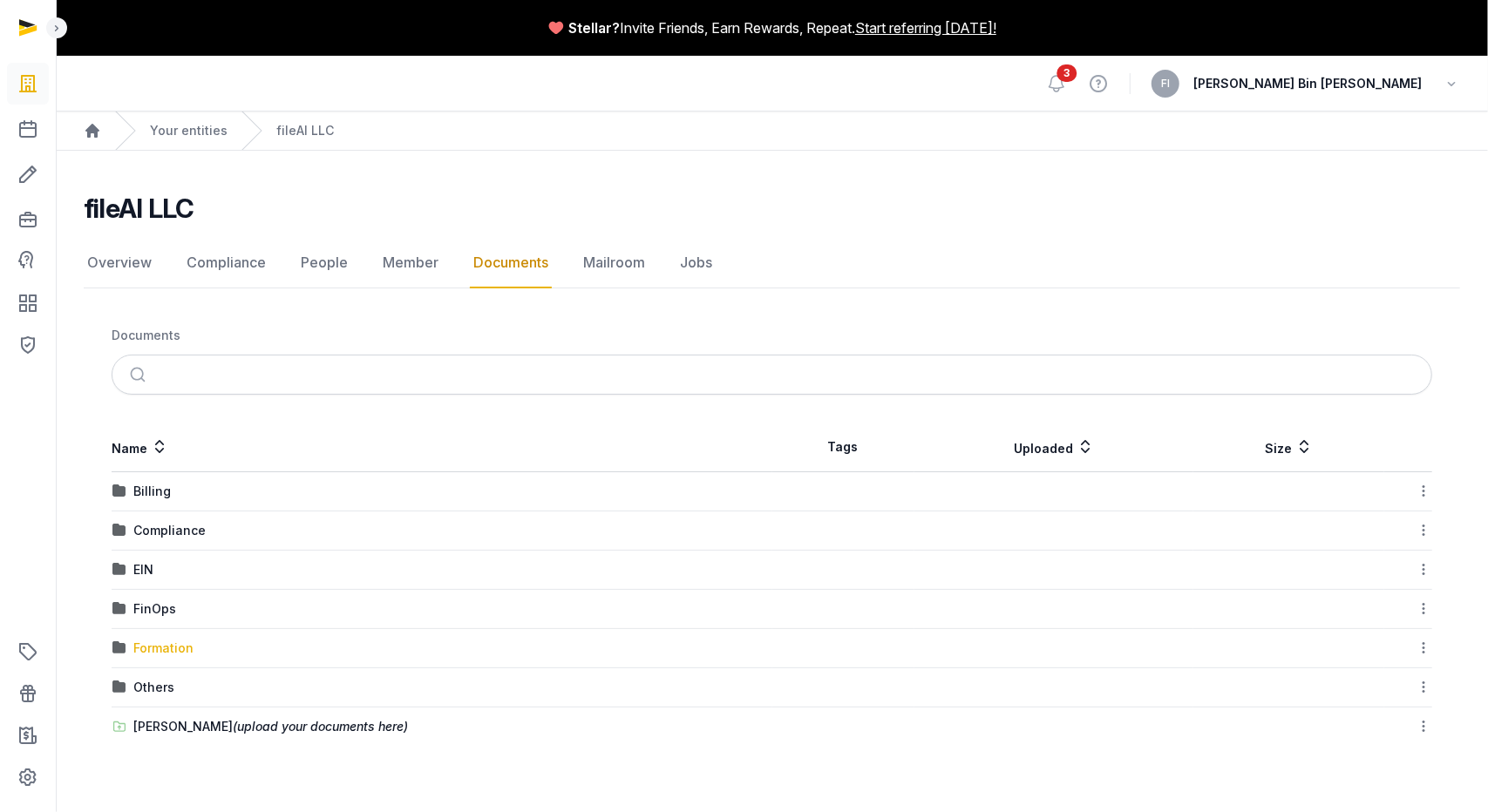
click at [149, 641] on div "Formation" at bounding box center [163, 648] width 60 height 17
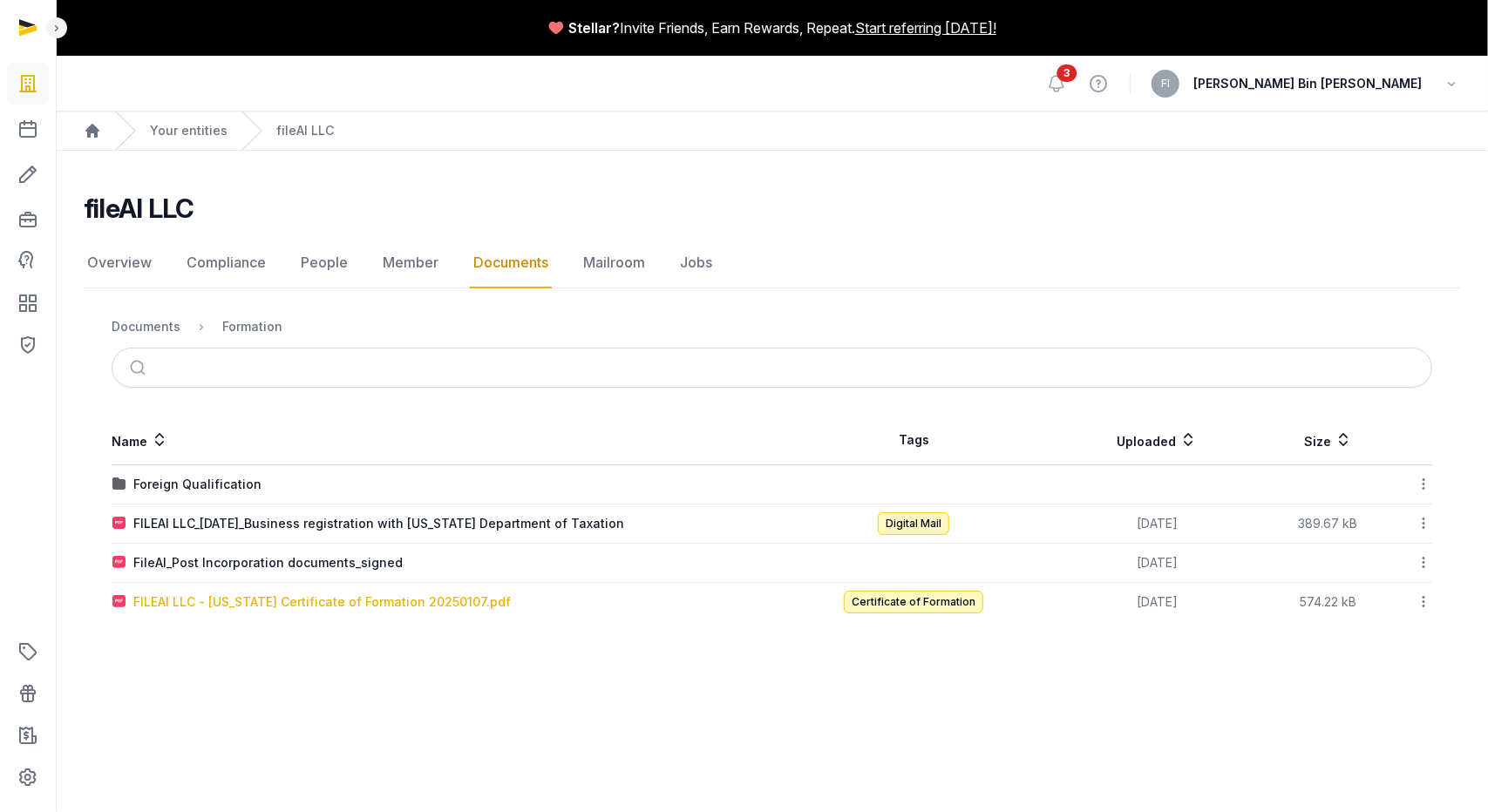
click at [267, 601] on div "FILEAI LLC - [US_STATE] Certificate of Formation 20250107.pdf" at bounding box center [321, 602] width 378 height 17
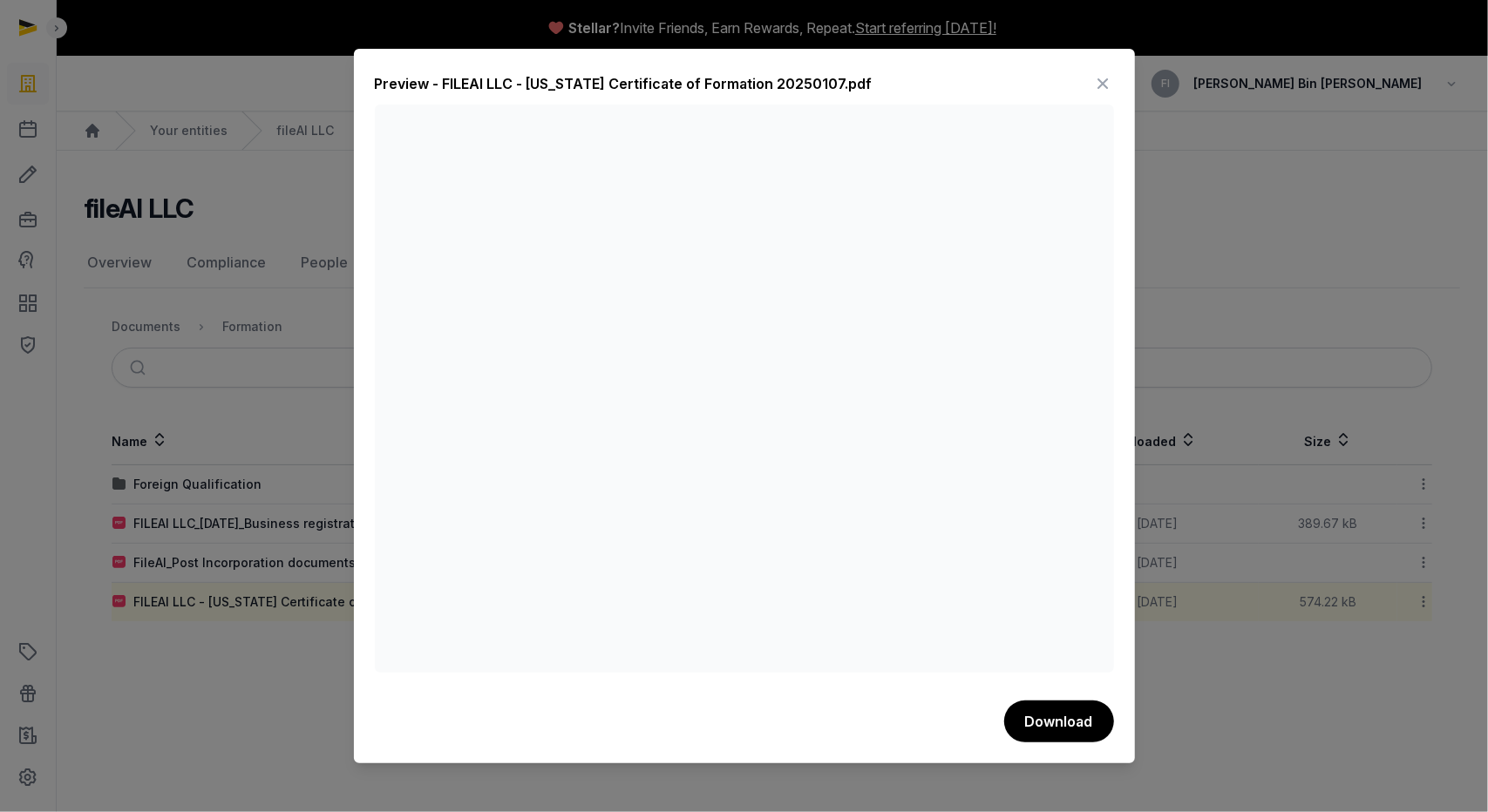
click at [1108, 79] on icon at bounding box center [1104, 83] width 21 height 28
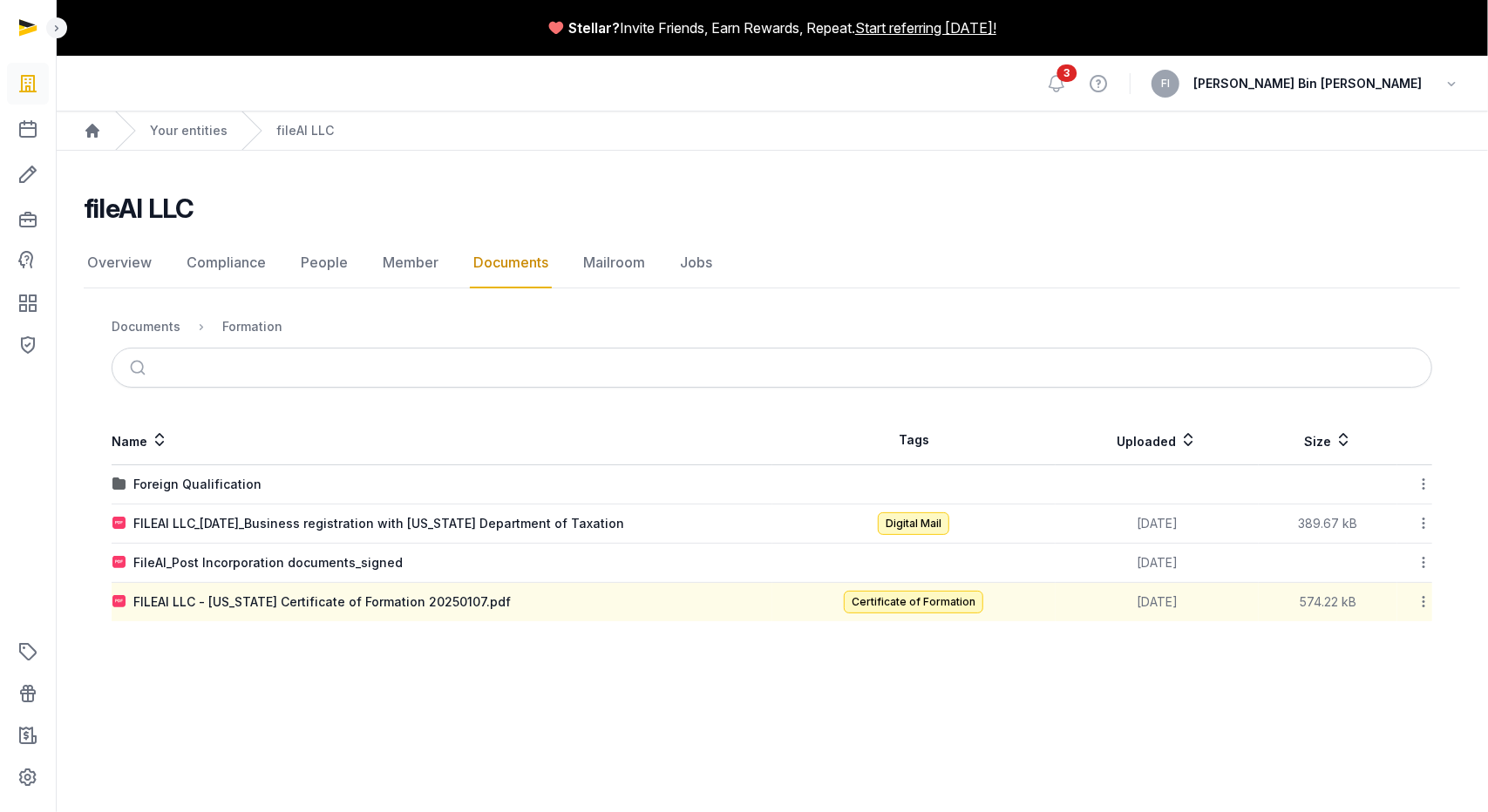
click at [1420, 602] on icon at bounding box center [1424, 601] width 16 height 18
click at [1419, 597] on icon at bounding box center [1424, 601] width 16 height 18
click at [391, 598] on div "FILEAI LLC - [US_STATE] Certificate of Formation 20250107.pdf" at bounding box center [321, 602] width 378 height 17
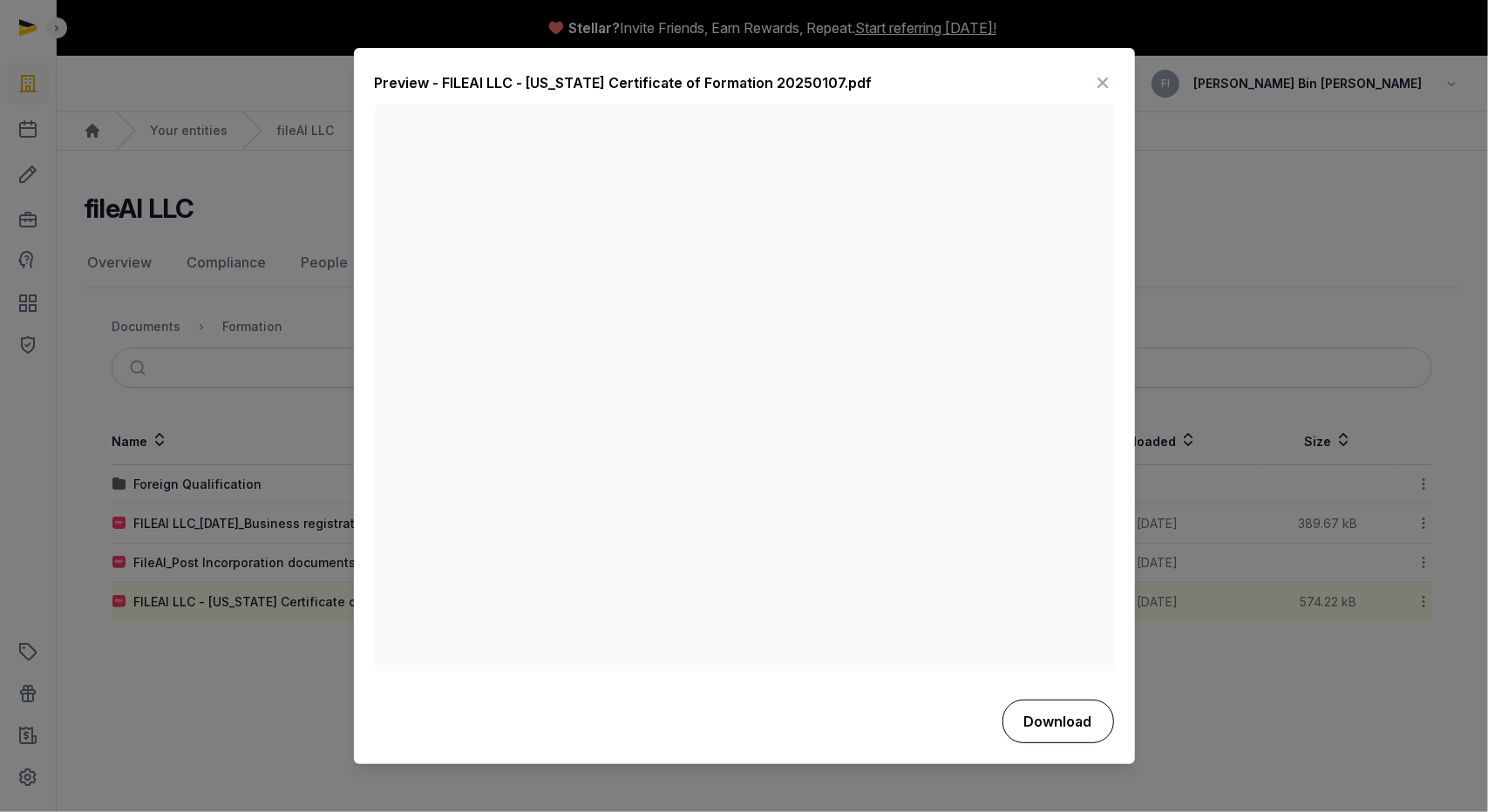
click at [1067, 721] on button "Download" at bounding box center [1058, 721] width 112 height 44
drag, startPoint x: 1099, startPoint y: 81, endPoint x: 904, endPoint y: 112, distance: 197.4
click at [1099, 81] on icon at bounding box center [1104, 83] width 21 height 28
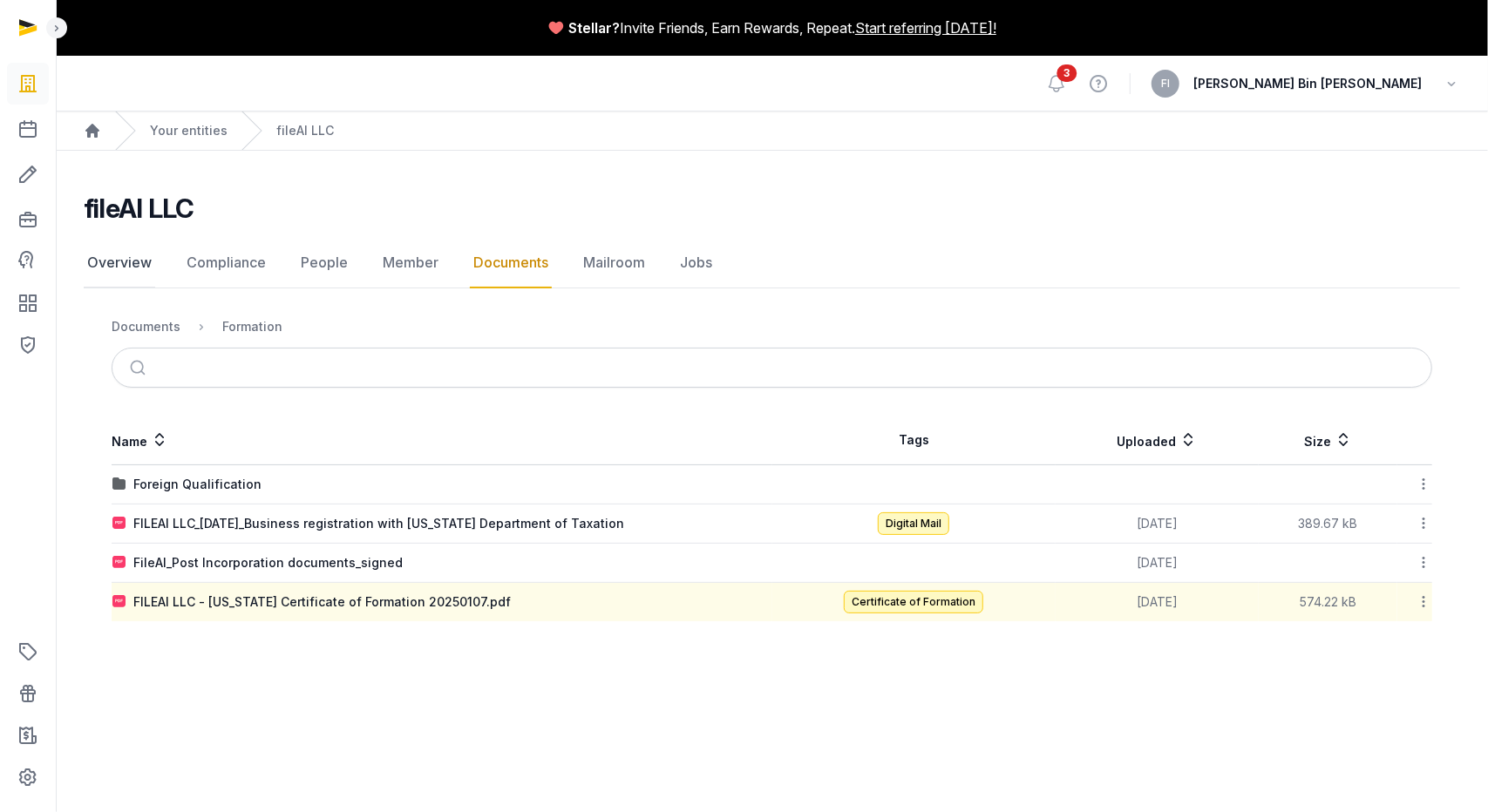
click at [110, 264] on link "Overview" at bounding box center [119, 263] width 72 height 50
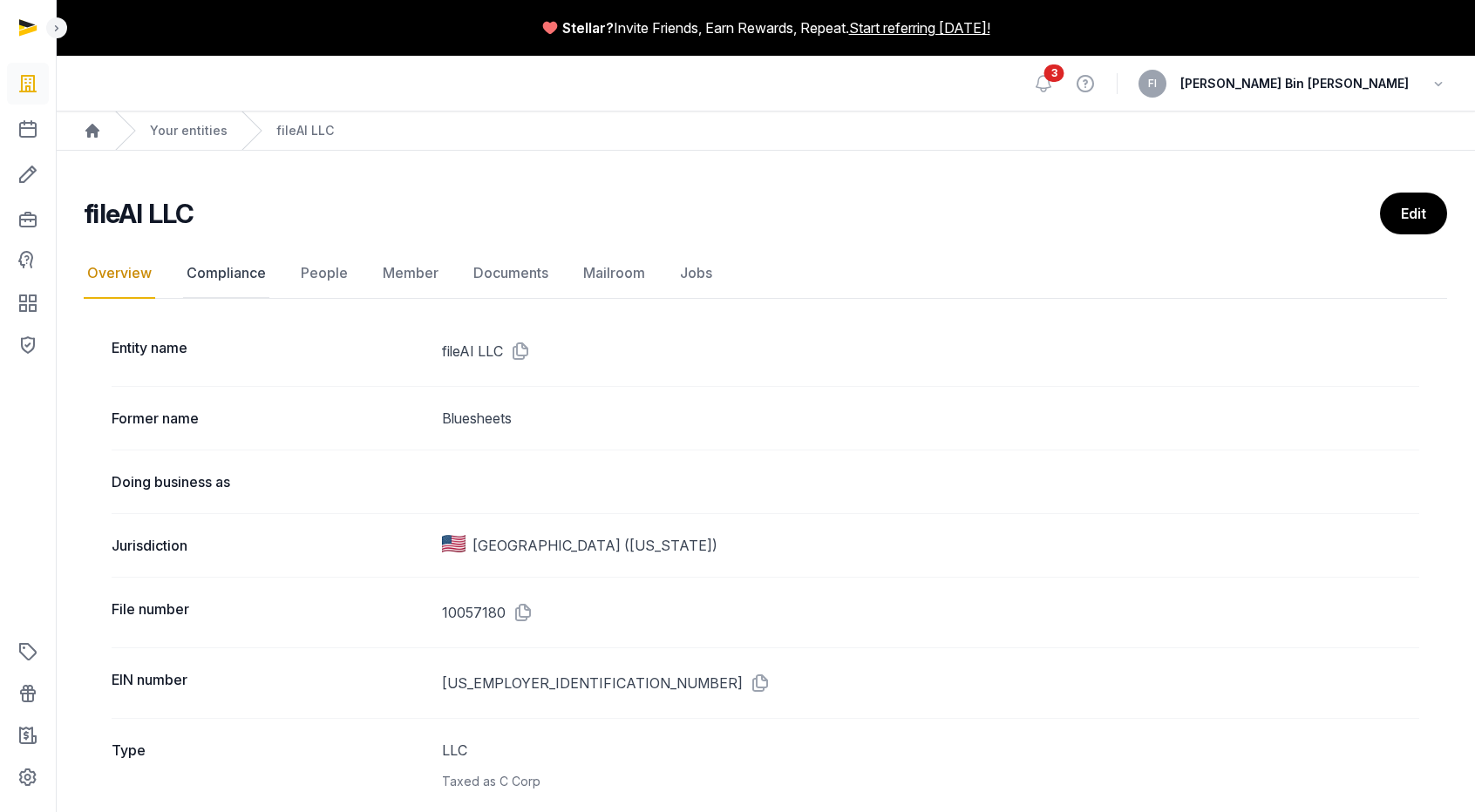
click at [213, 269] on link "Compliance" at bounding box center [226, 274] width 86 height 50
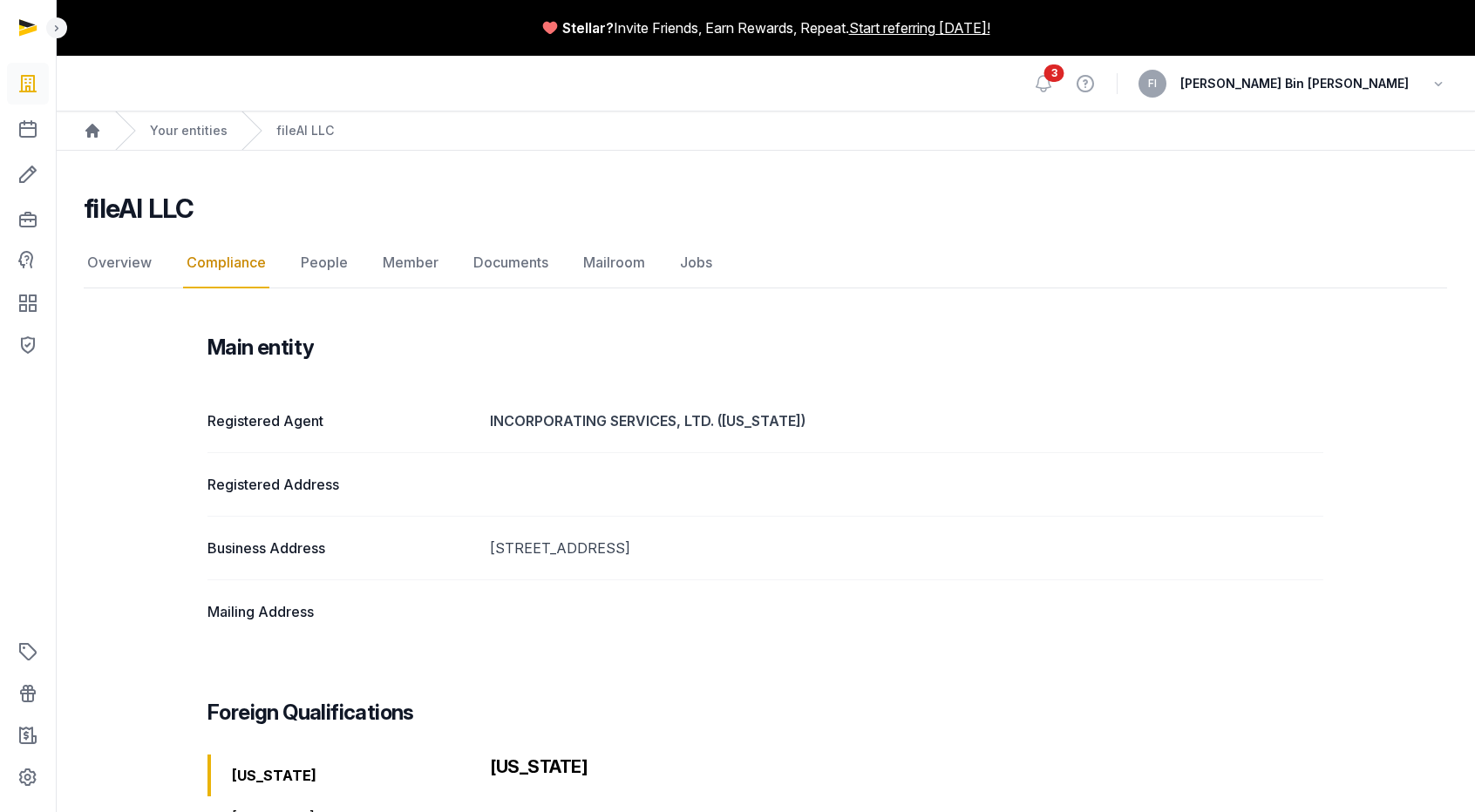
drag, startPoint x: 481, startPoint y: 550, endPoint x: 865, endPoint y: 554, distance: 384.0
click at [865, 554] on div "Business Address [STREET_ADDRESS]" at bounding box center [766, 548] width 1116 height 64
copy div "[STREET_ADDRESS]"
click at [501, 264] on link "Documents" at bounding box center [510, 263] width 82 height 50
